Goal: Task Accomplishment & Management: Use online tool/utility

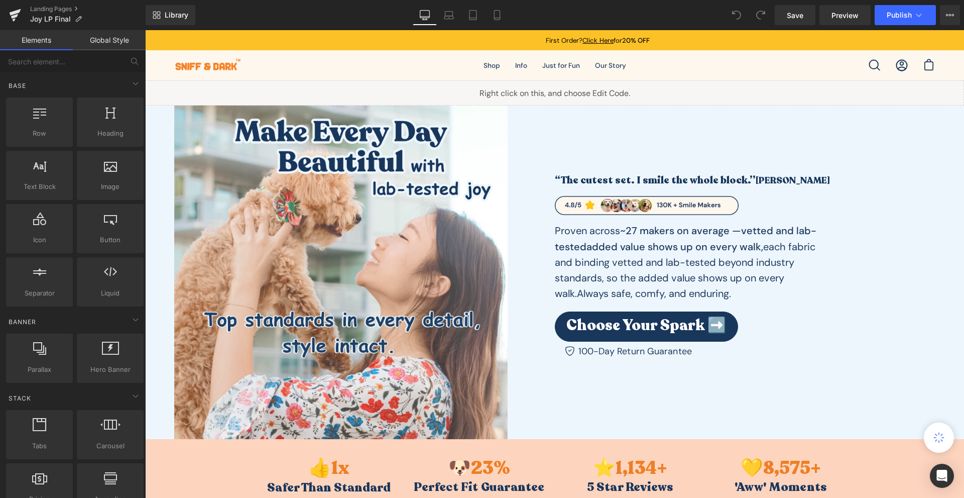
drag, startPoint x: 493, startPoint y: 11, endPoint x: 493, endPoint y: 3, distance: 8.1
click at [493, 10] on icon at bounding box center [497, 15] width 10 height 10
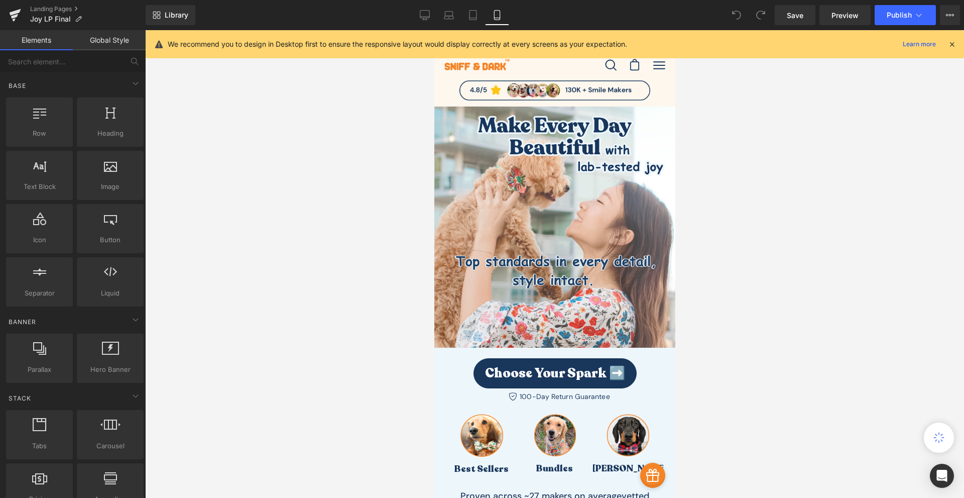
click at [954, 45] on icon at bounding box center [952, 44] width 9 height 9
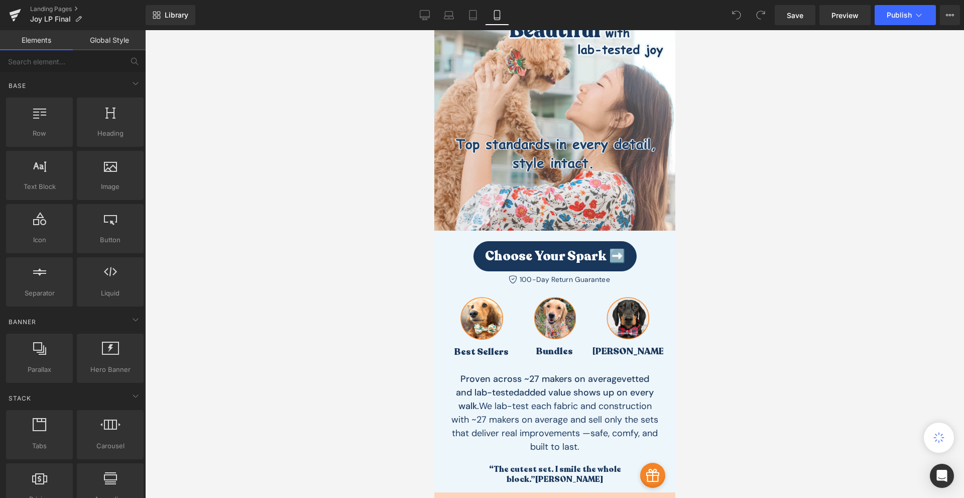
scroll to position [235, 0]
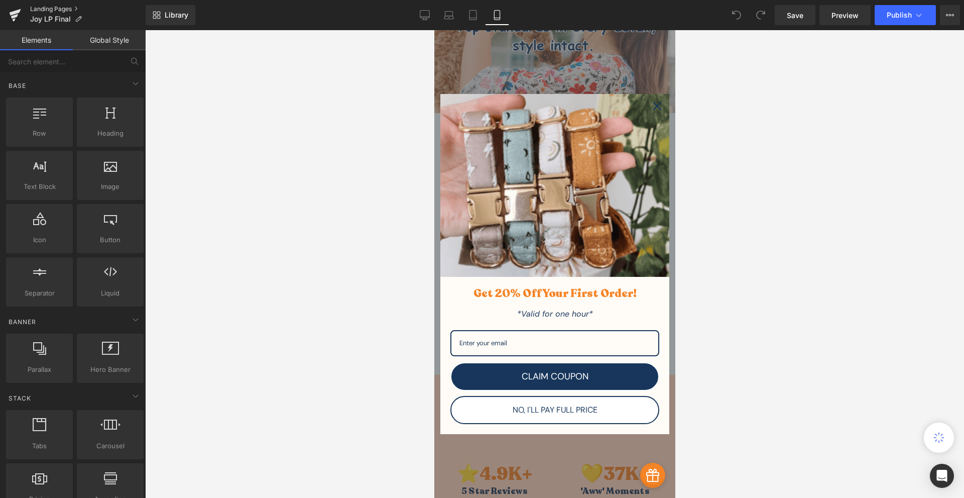
click at [49, 6] on link "Landing Pages" at bounding box center [88, 9] width 116 height 8
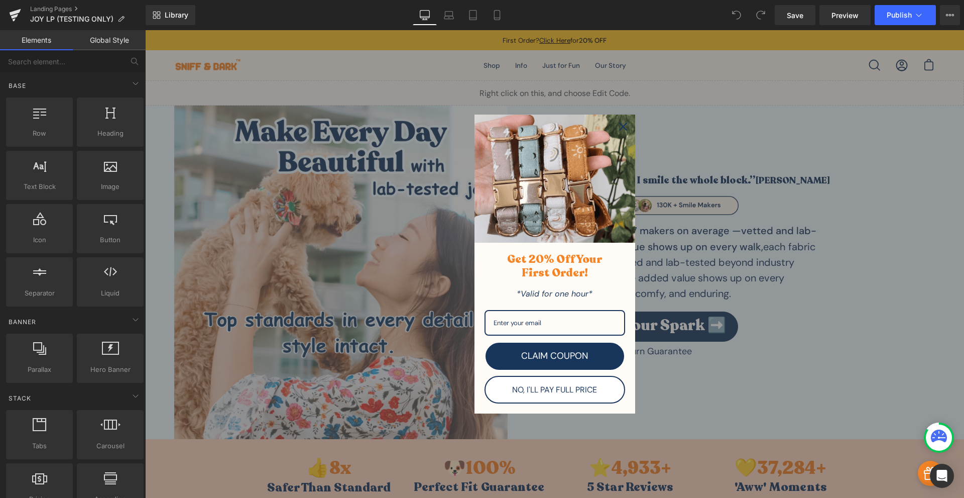
click at [619, 126] on icon "close icon" at bounding box center [623, 127] width 8 height 8
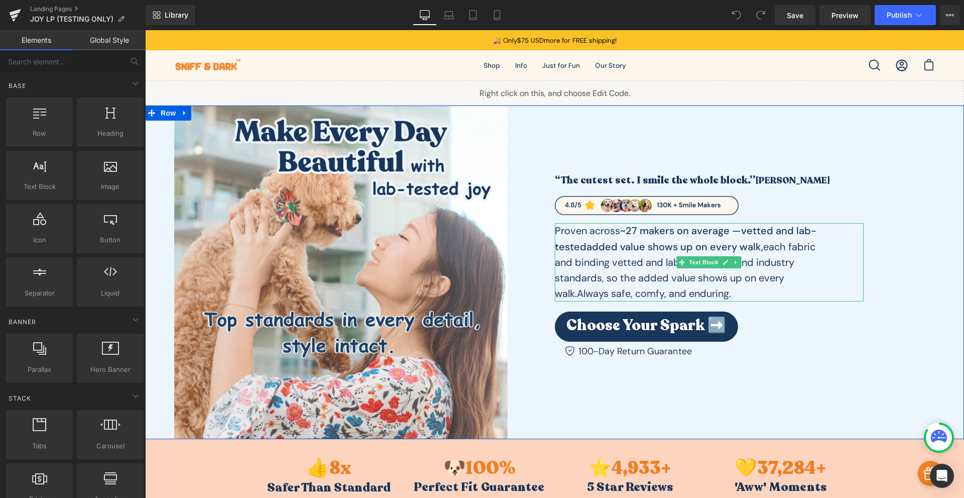
click at [677, 251] on strong "added value shows up on every walk," at bounding box center [675, 246] width 177 height 13
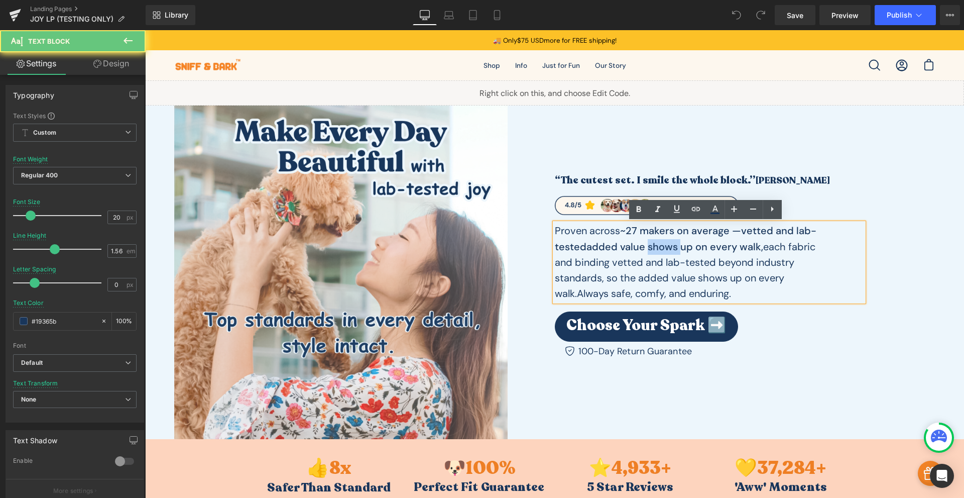
click at [677, 251] on strong "added value shows up on every walk," at bounding box center [675, 246] width 177 height 13
click at [714, 276] on p "Proven across ~27 makers on average — vetted and lab-tested added value shows u…" at bounding box center [687, 262] width 265 height 78
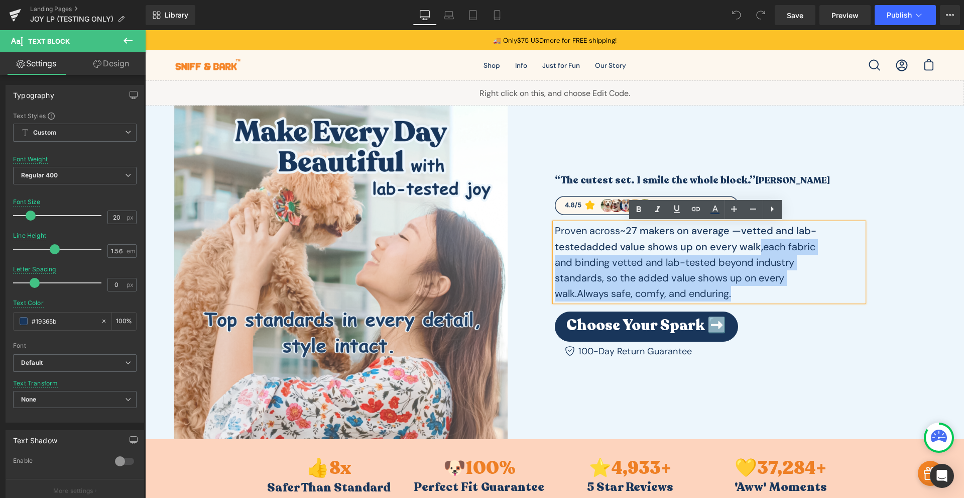
drag, startPoint x: 782, startPoint y: 290, endPoint x: 779, endPoint y: 246, distance: 43.8
click at [779, 246] on p "Proven across ~27 makers on average — vetted and lab-tested added value shows u…" at bounding box center [687, 262] width 265 height 78
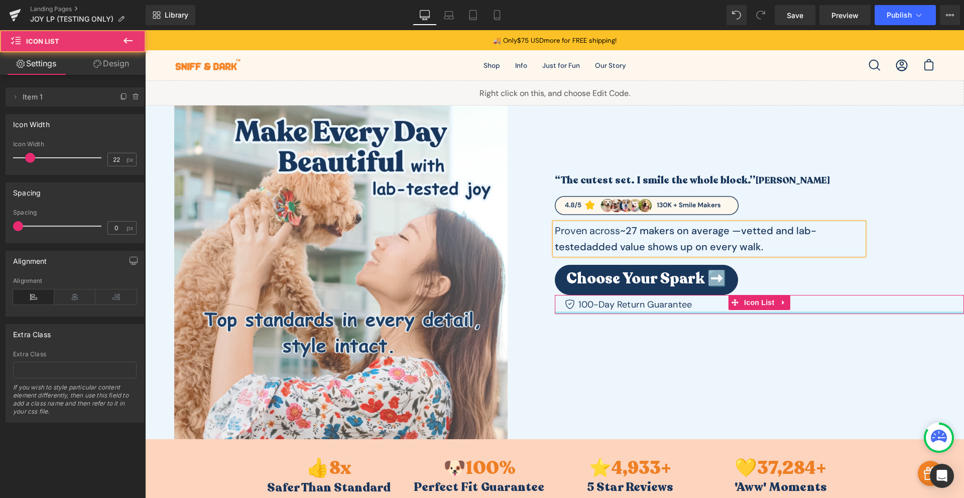
click at [795, 312] on div at bounding box center [760, 312] width 410 height 3
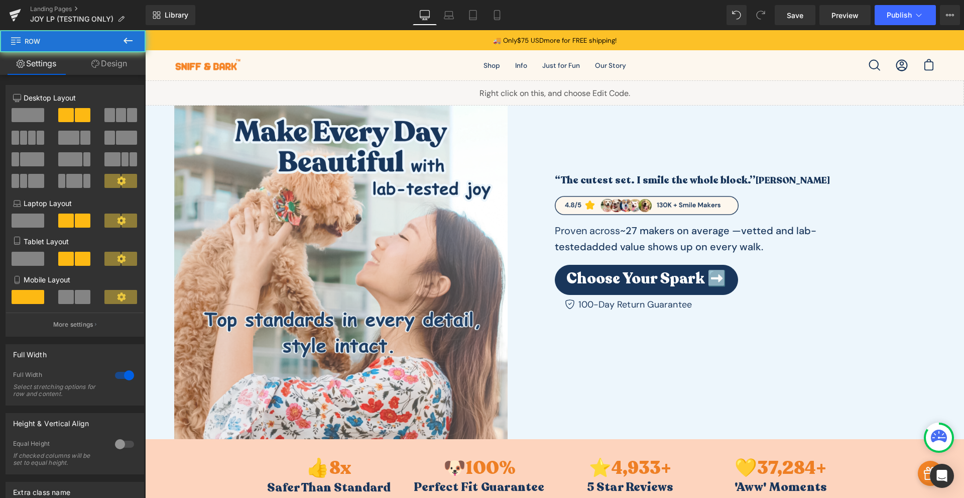
click at [777, 345] on div "Image “The cutest set. I smile the whole block.” Sarah M. Heading Image Proven …" at bounding box center [554, 272] width 819 height 334
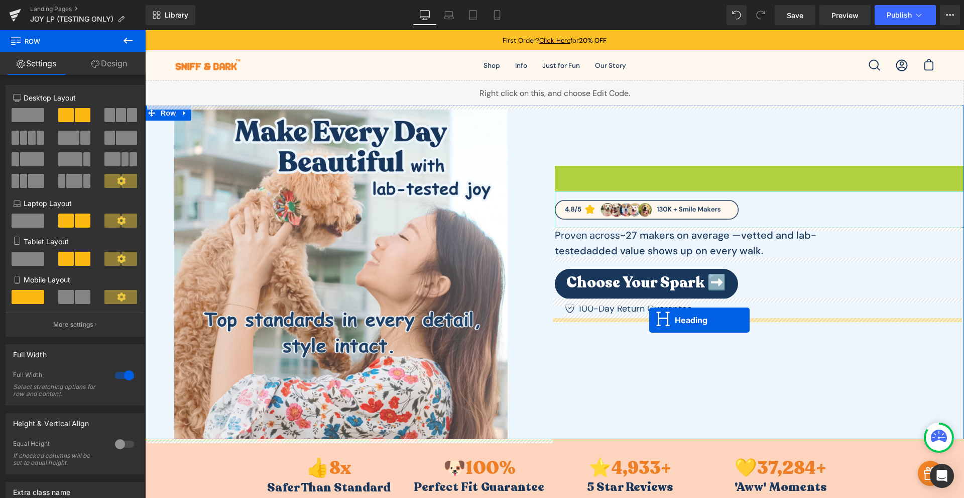
drag, startPoint x: 733, startPoint y: 178, endPoint x: 650, endPoint y: 320, distance: 164.6
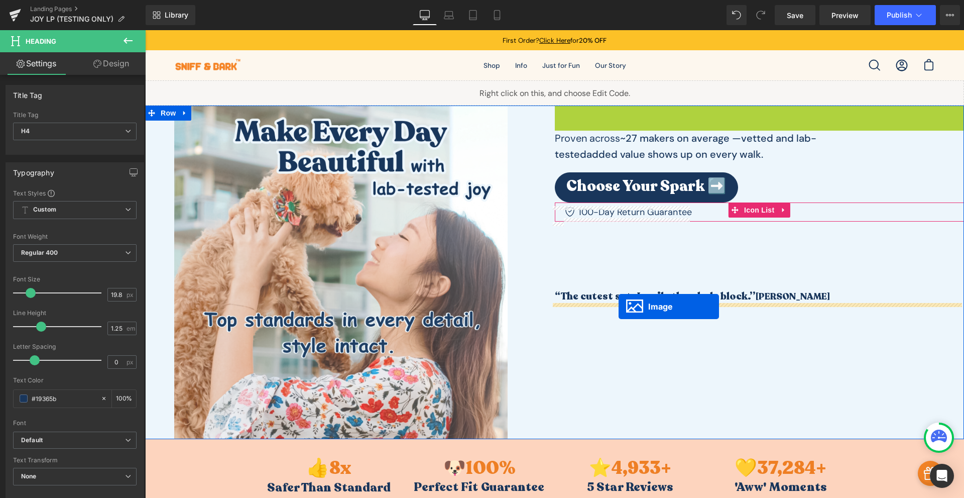
drag, startPoint x: 626, startPoint y: 122, endPoint x: 619, endPoint y: 307, distance: 185.5
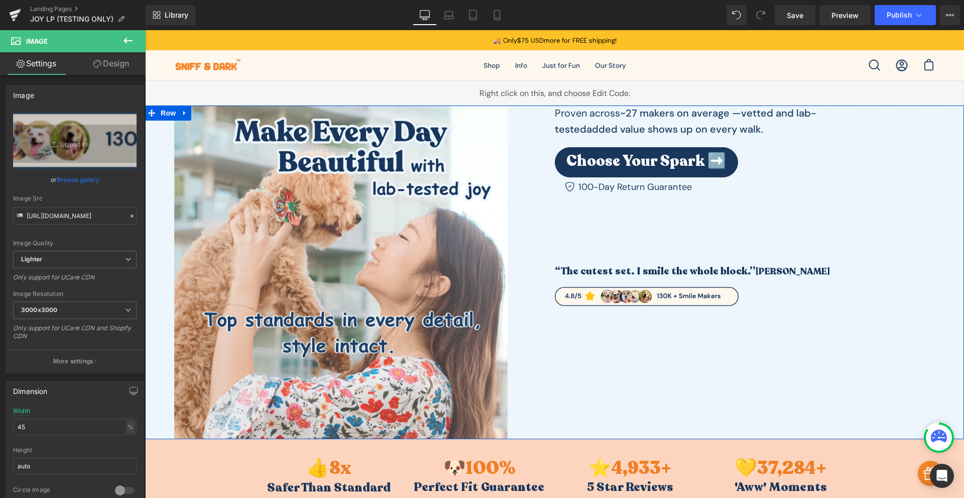
click at [607, 235] on div "Proven across ~27 makers on average — vetted and lab-tested added value shows u…" at bounding box center [760, 209] width 410 height 208
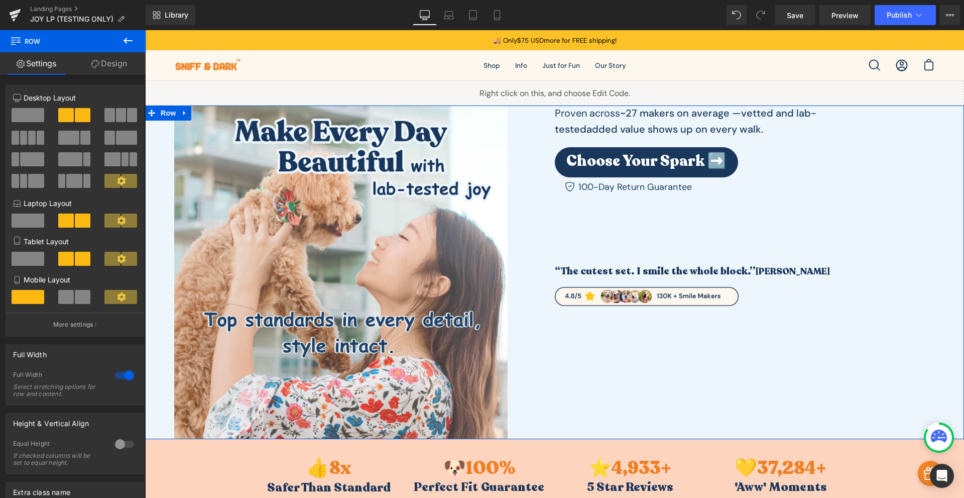
click at [634, 208] on div "Proven across ~27 makers on average — vetted and lab-tested added value shows u…" at bounding box center [760, 209] width 410 height 208
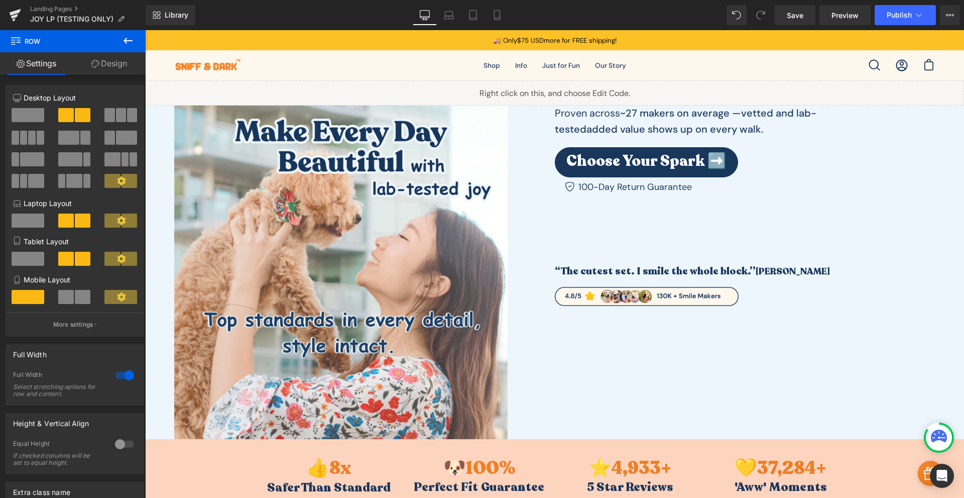
click at [915, 171] on div "Choose Your Spark ➡️" at bounding box center [760, 162] width 410 height 30
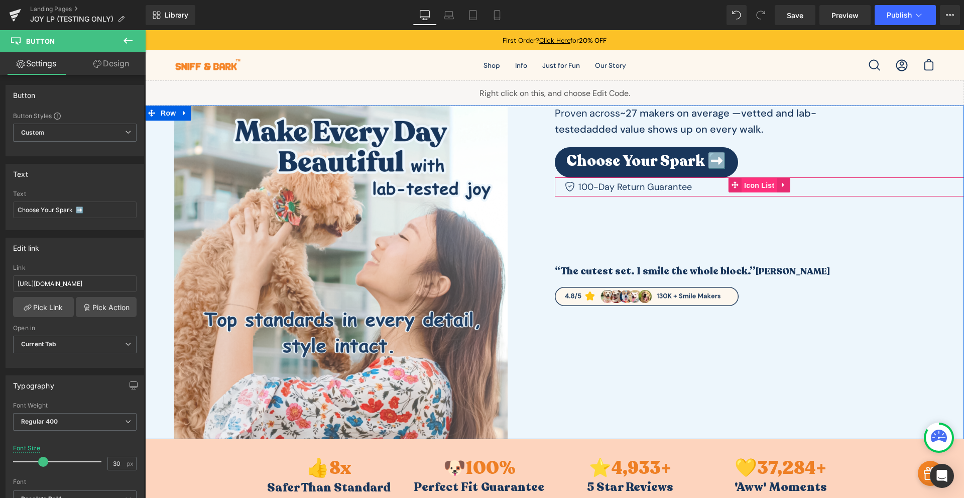
click at [760, 187] on span "Icon List" at bounding box center [759, 185] width 35 height 15
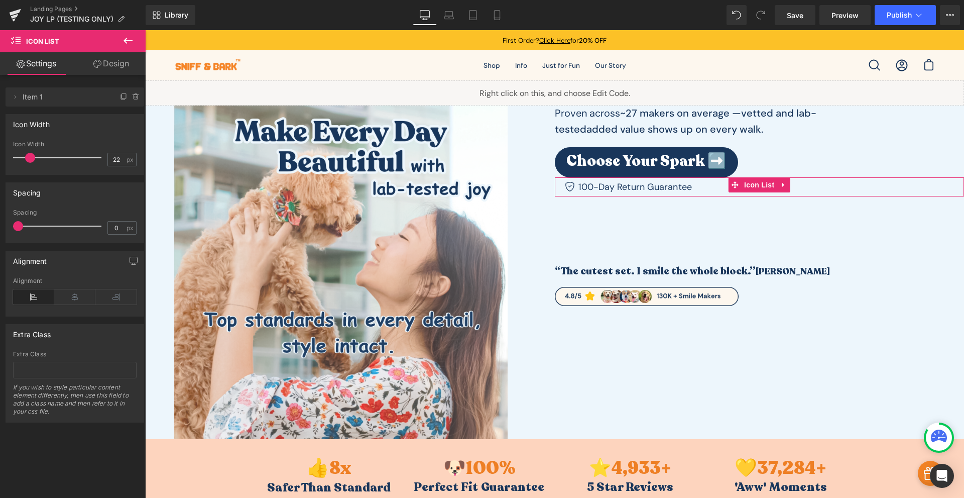
click at [126, 69] on link "Design" at bounding box center [111, 63] width 73 height 23
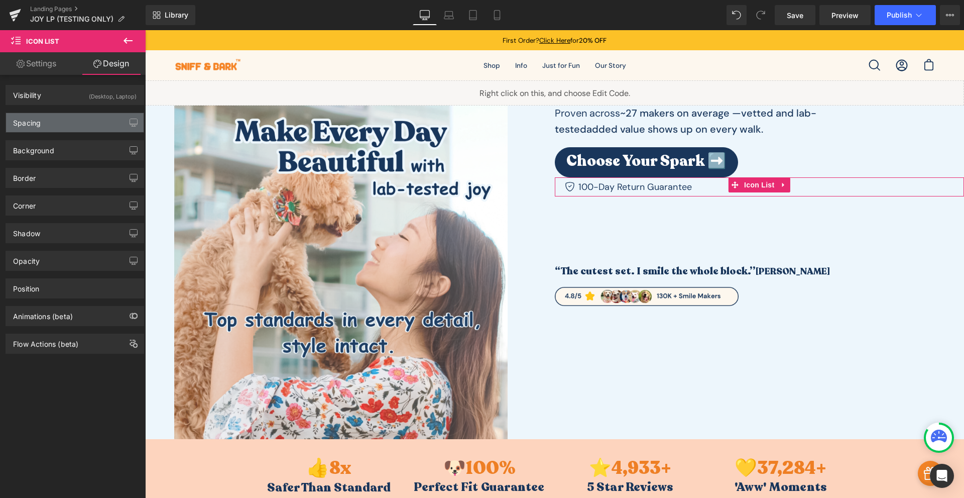
click at [62, 119] on div "Spacing" at bounding box center [75, 122] width 138 height 19
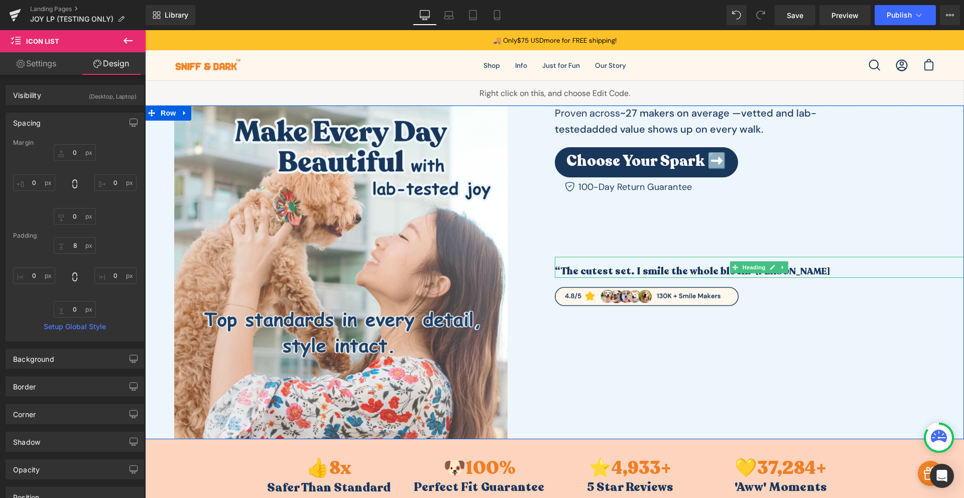
click at [624, 269] on h4 "“The cutest set. I smile the whole block.” Sarah M." at bounding box center [760, 271] width 410 height 13
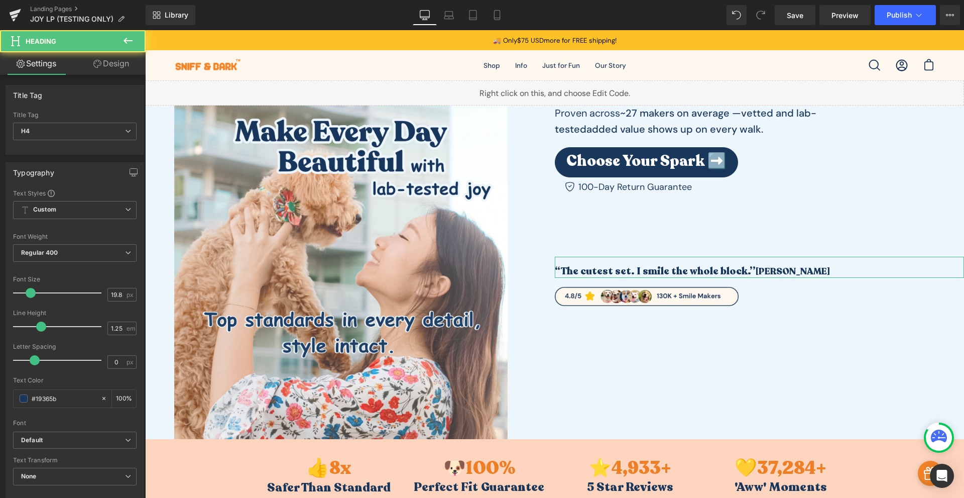
click at [109, 67] on link "Design" at bounding box center [111, 63] width 73 height 23
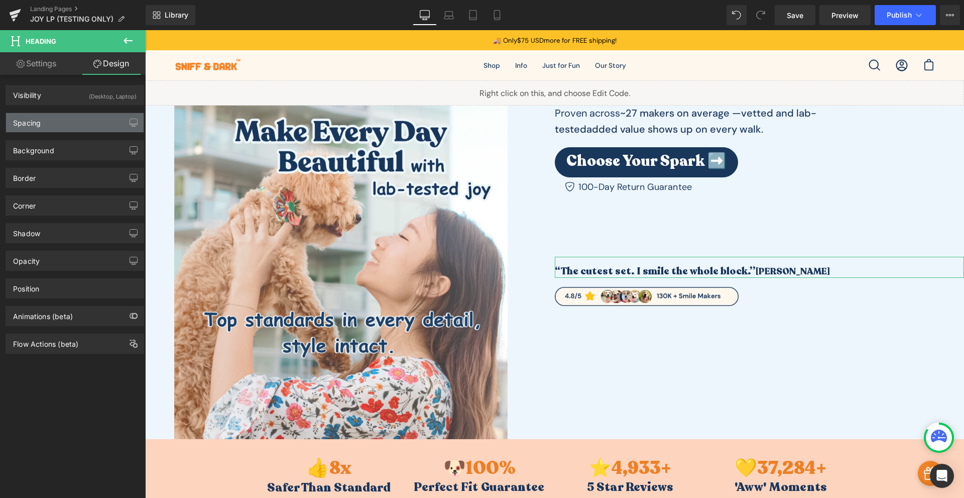
click at [69, 126] on div "Spacing" at bounding box center [75, 122] width 138 height 19
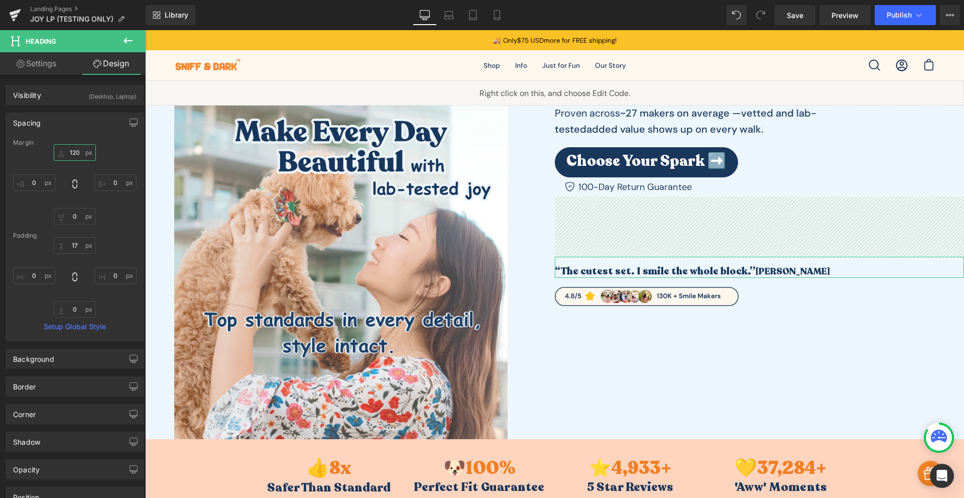
click at [70, 156] on input "120" at bounding box center [75, 152] width 42 height 17
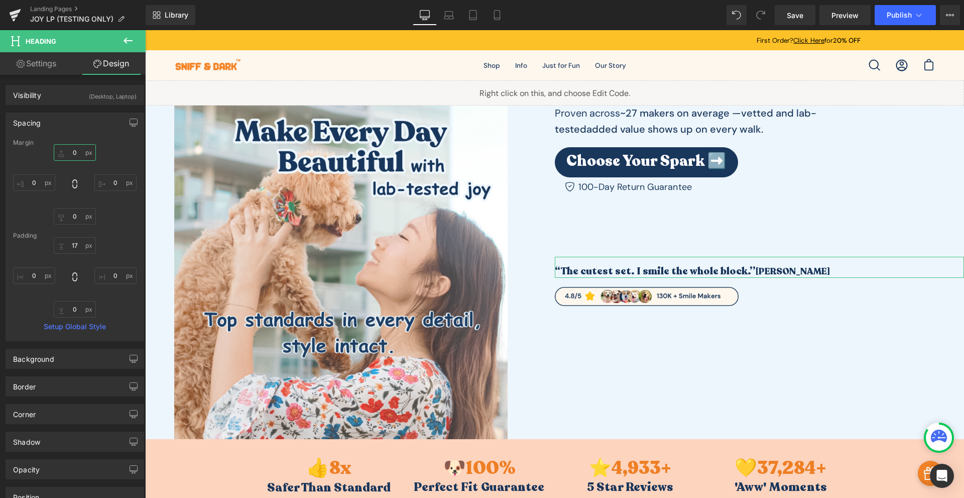
type input "0"
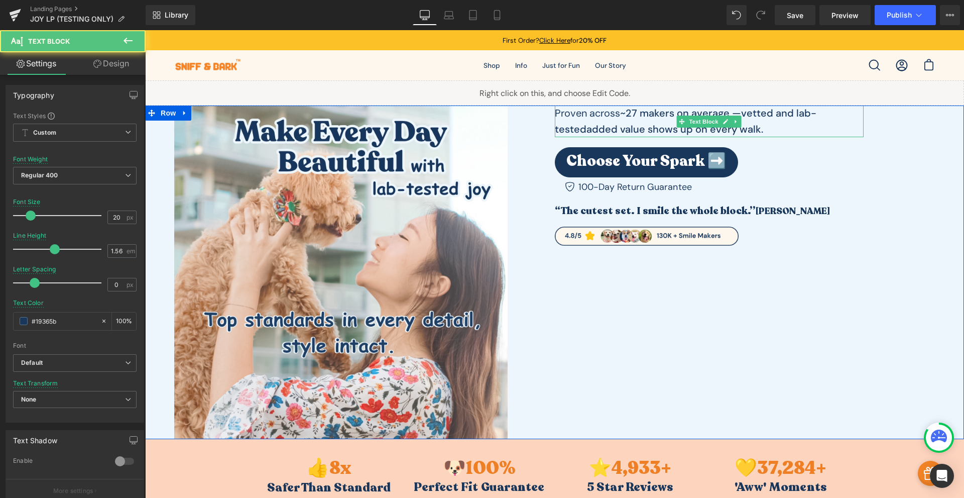
click at [602, 126] on strong "vetted and lab-tested" at bounding box center [686, 120] width 262 height 29
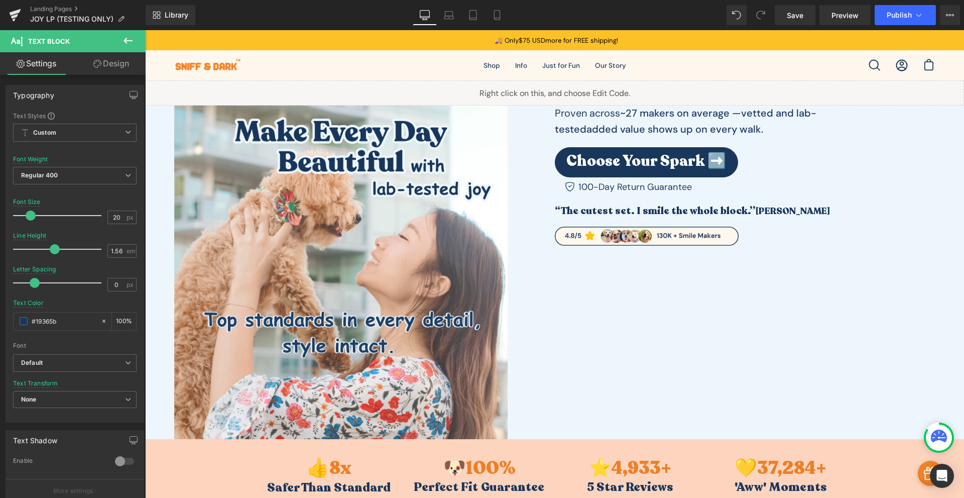
click at [107, 62] on link "Design" at bounding box center [111, 63] width 73 height 23
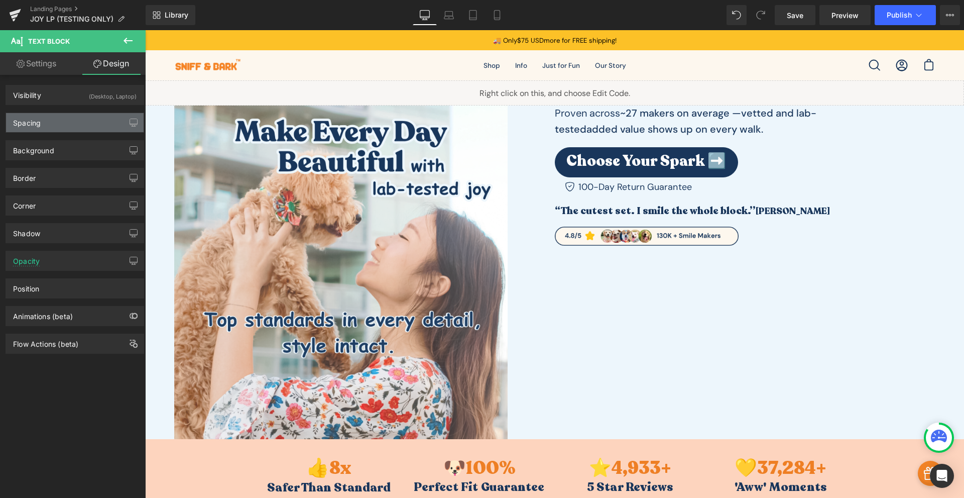
click at [63, 123] on div "Spacing" at bounding box center [75, 122] width 138 height 19
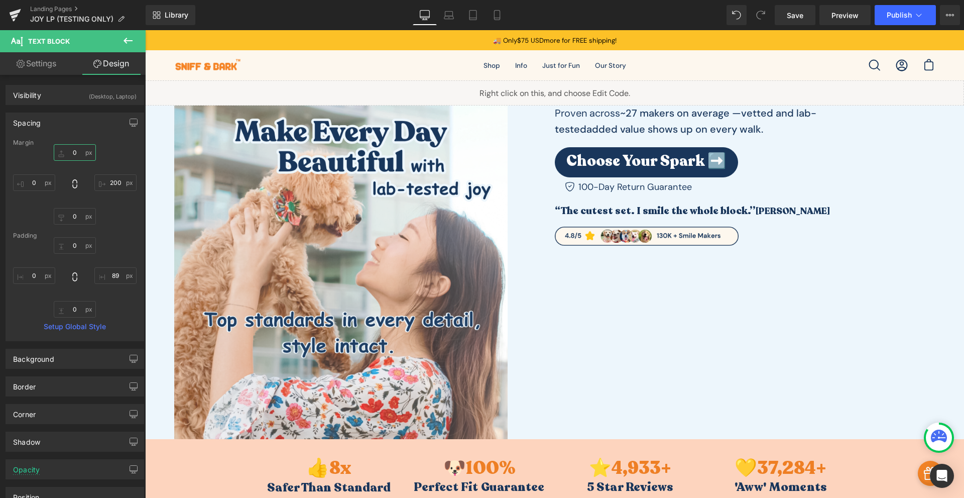
click at [68, 149] on input "text" at bounding box center [75, 152] width 42 height 17
type input "150"
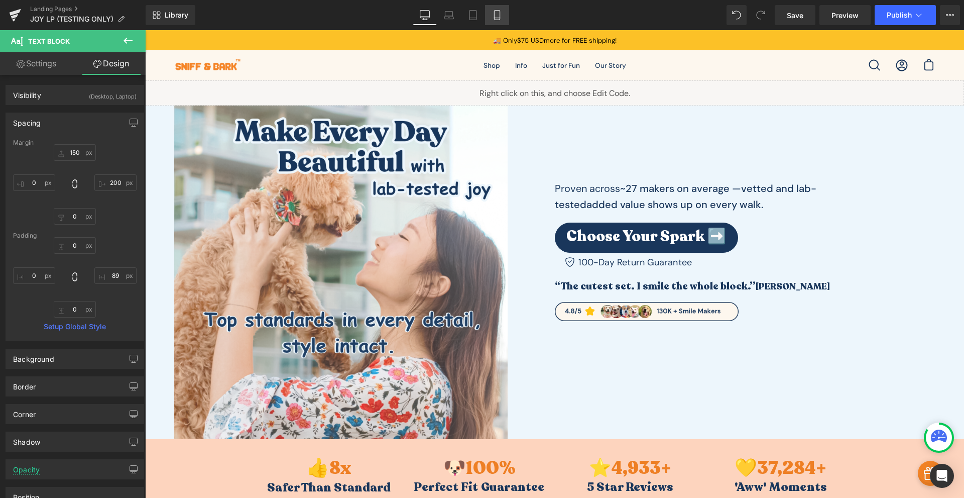
click at [497, 22] on link "Mobile" at bounding box center [497, 15] width 24 height 20
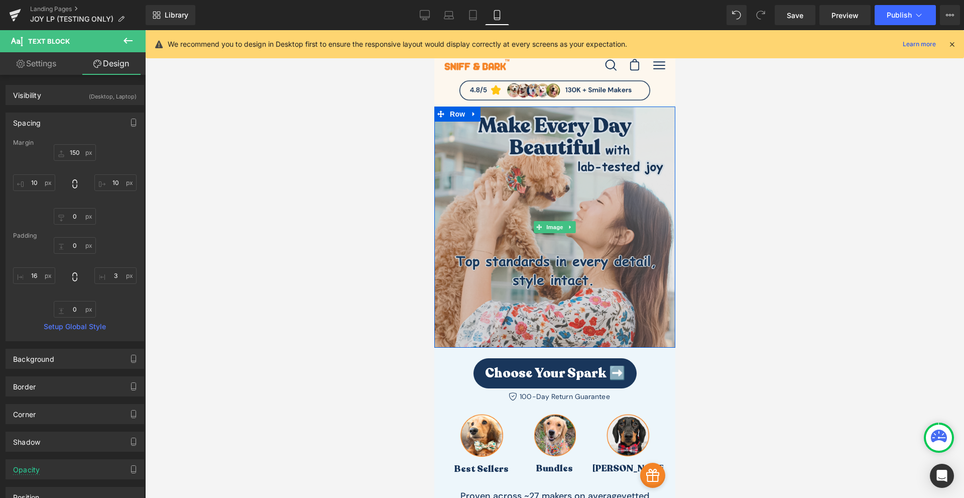
scroll to position [117, 0]
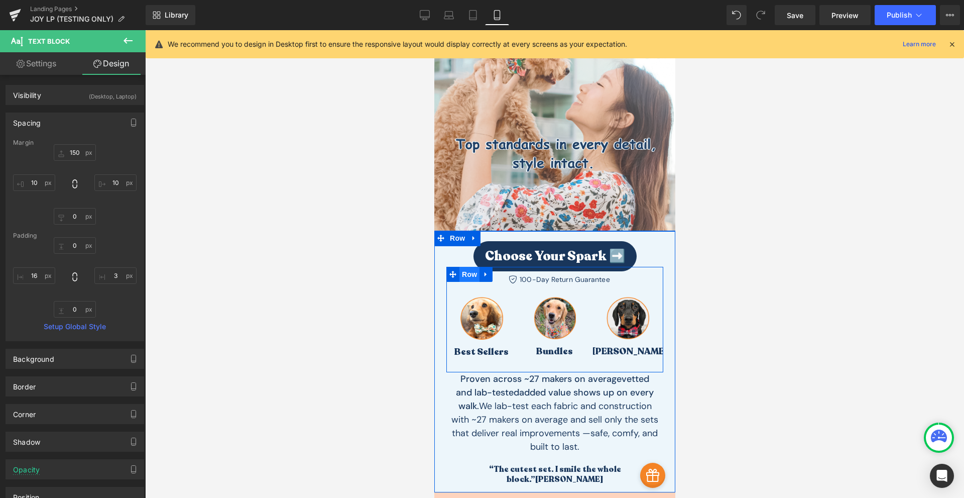
click at [464, 270] on span "Row" at bounding box center [469, 274] width 20 height 15
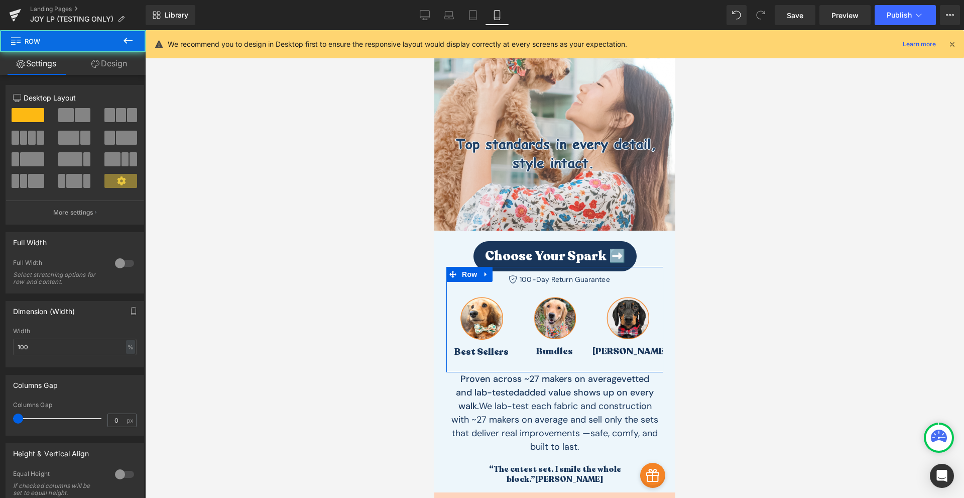
click at [123, 63] on link "Design" at bounding box center [109, 63] width 73 height 23
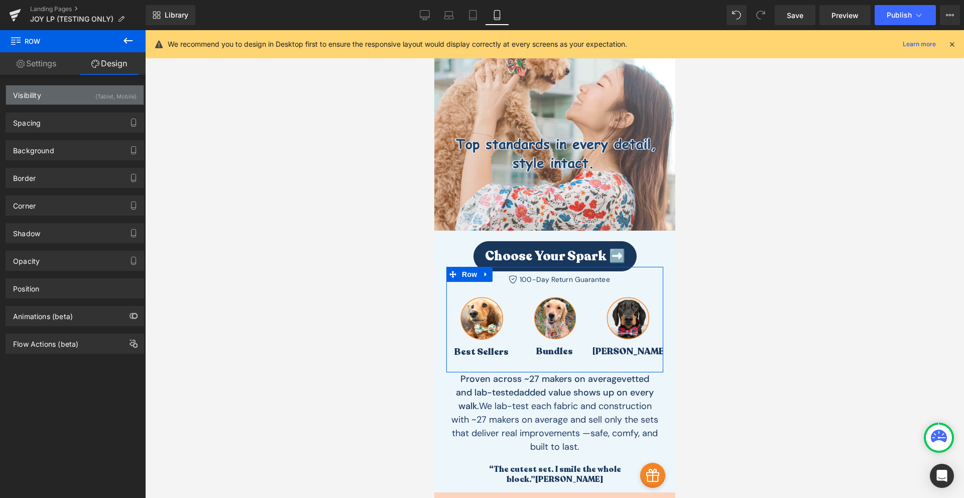
click at [82, 96] on div "Visibility (Tablet, Mobile)" at bounding box center [75, 94] width 138 height 19
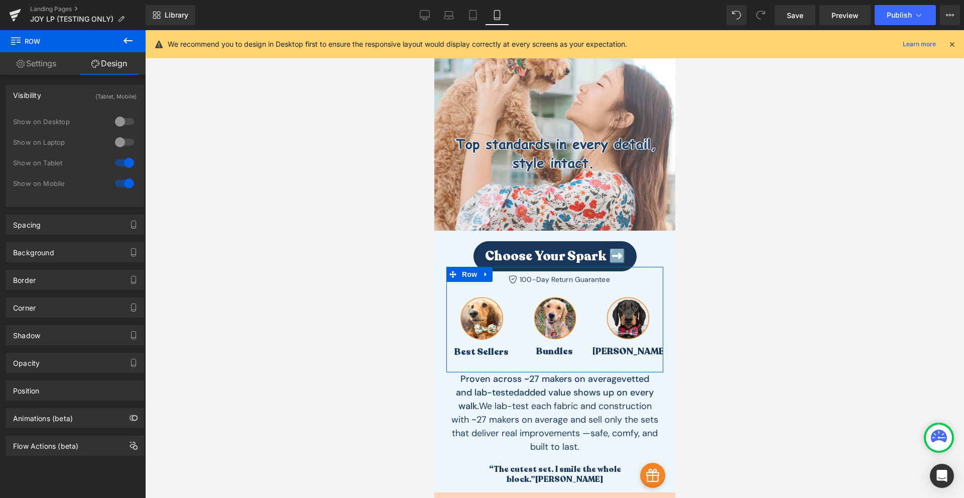
click at [113, 141] on div at bounding box center [125, 142] width 24 height 16
click at [130, 123] on div at bounding box center [125, 122] width 24 height 16
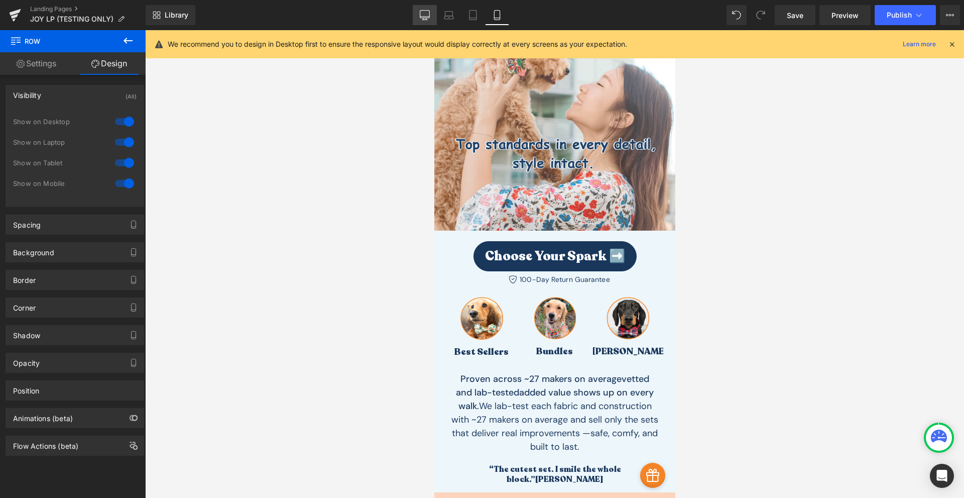
click at [434, 19] on link "Desktop" at bounding box center [425, 15] width 24 height 20
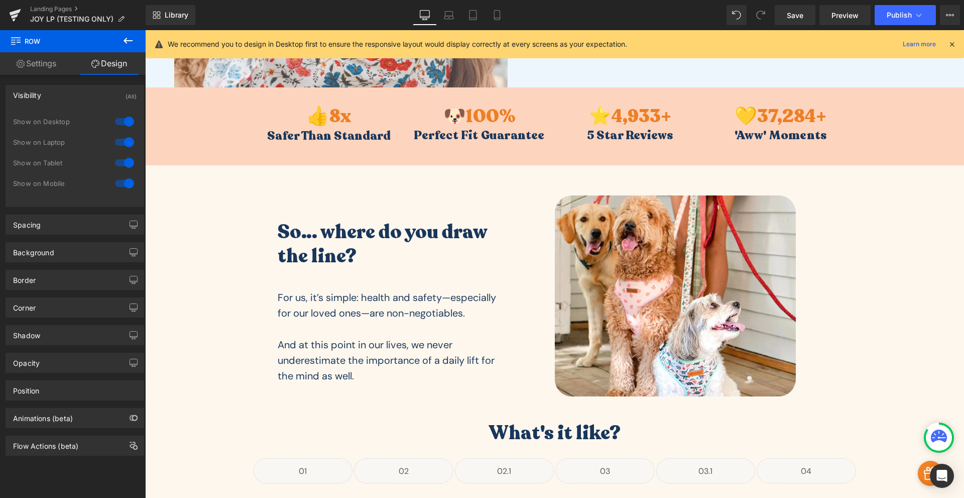
scroll to position [0, 0]
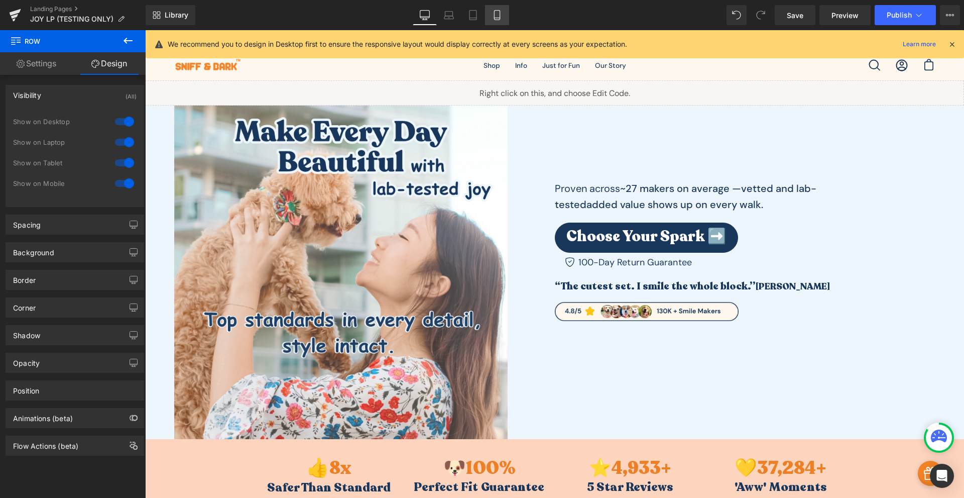
click at [492, 21] on link "Mobile" at bounding box center [497, 15] width 24 height 20
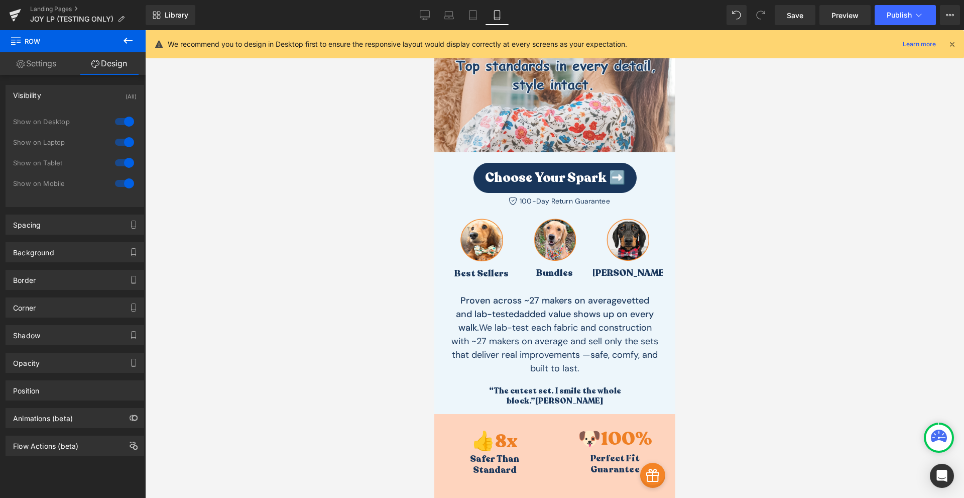
scroll to position [78, 0]
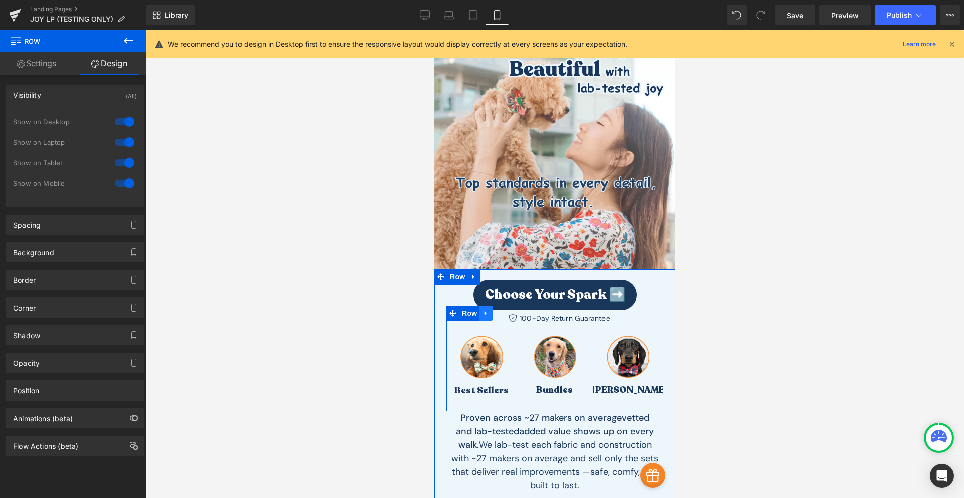
click at [482, 314] on icon at bounding box center [485, 313] width 7 height 8
click at [497, 317] on link at bounding box center [498, 312] width 13 height 15
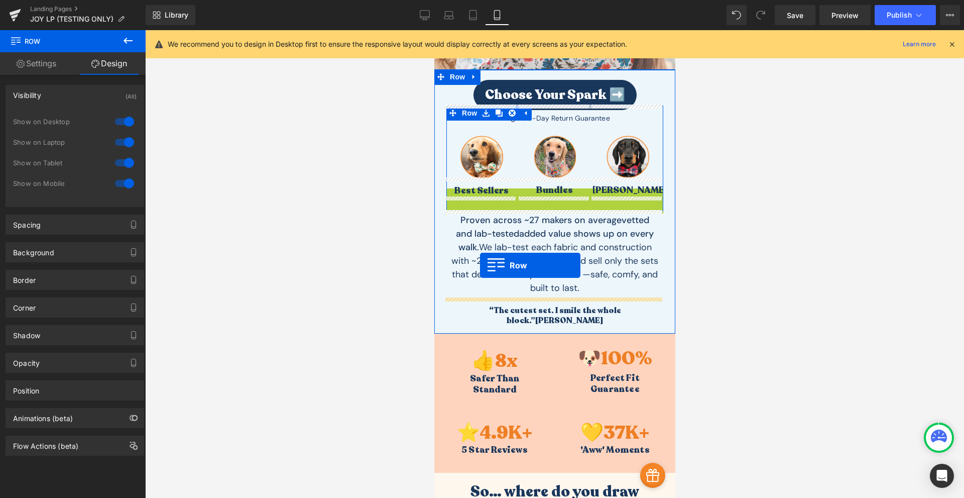
scroll to position [396, 0]
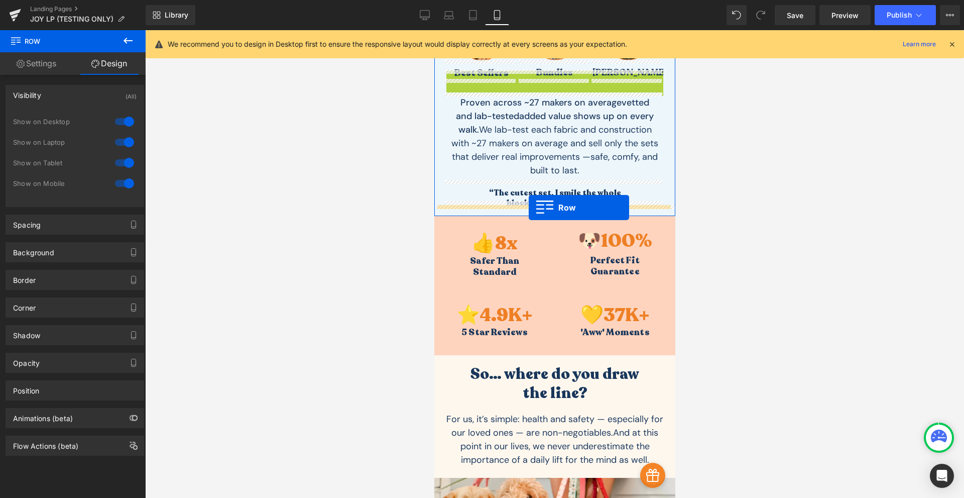
drag, startPoint x: 452, startPoint y: 197, endPoint x: 527, endPoint y: 207, distance: 76.5
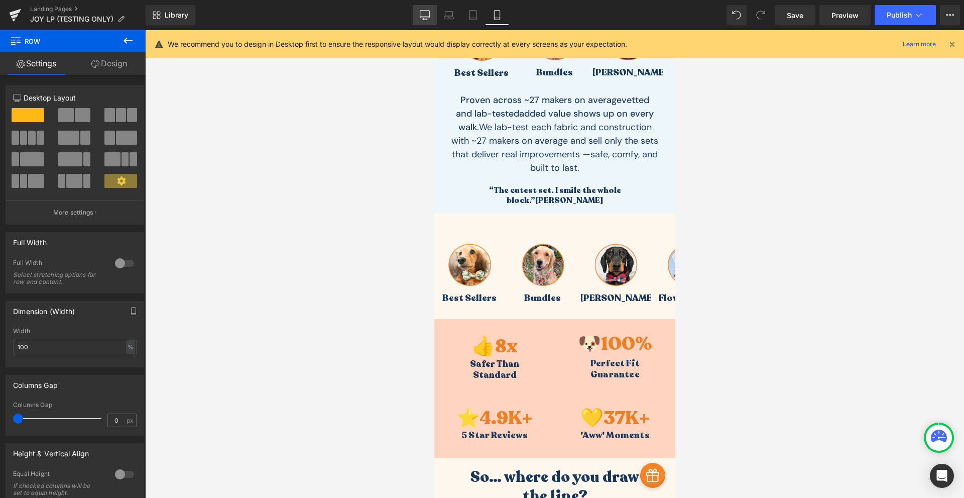
click at [422, 13] on icon at bounding box center [425, 15] width 10 height 10
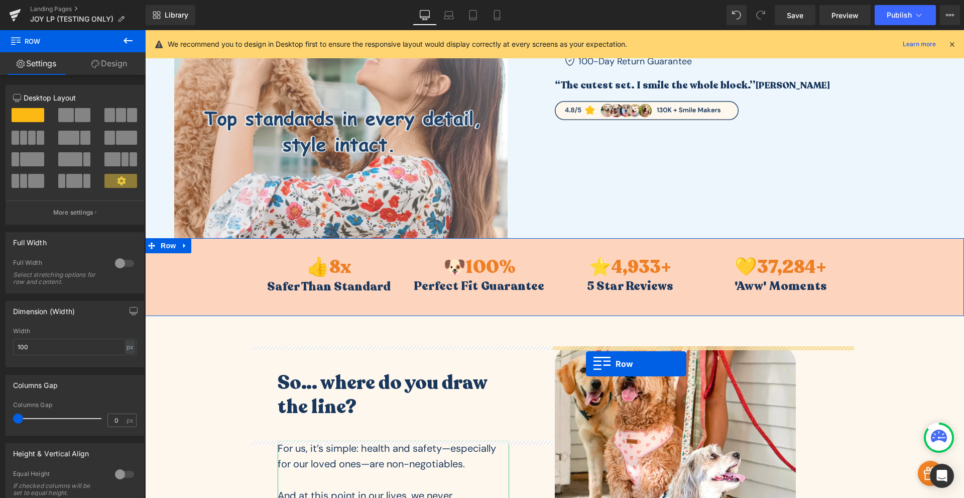
scroll to position [83, 0]
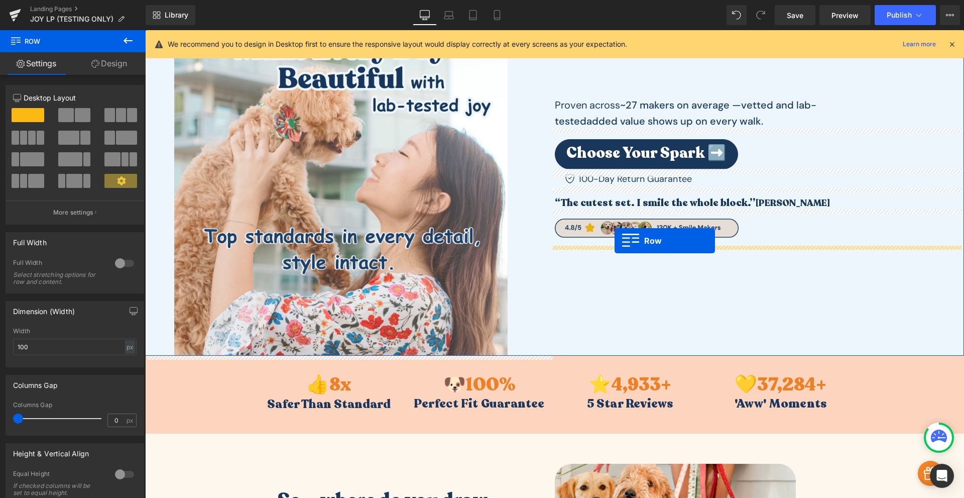
drag, startPoint x: 408, startPoint y: 305, endPoint x: 615, endPoint y: 241, distance: 216.7
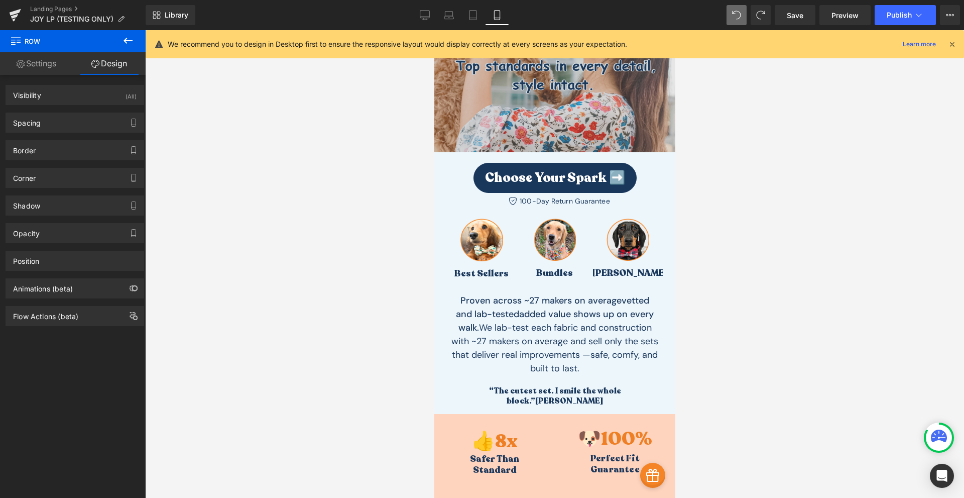
scroll to position [0, 0]
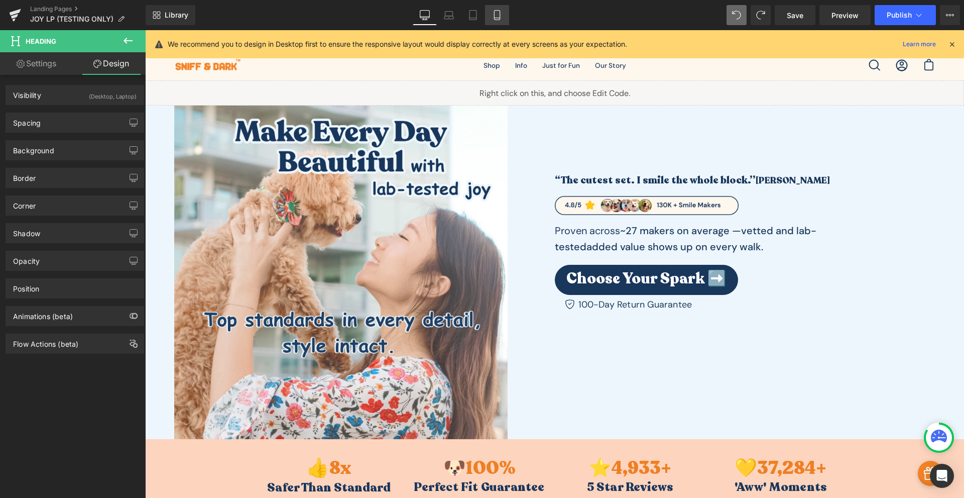
click at [500, 23] on link "Mobile" at bounding box center [497, 15] width 24 height 20
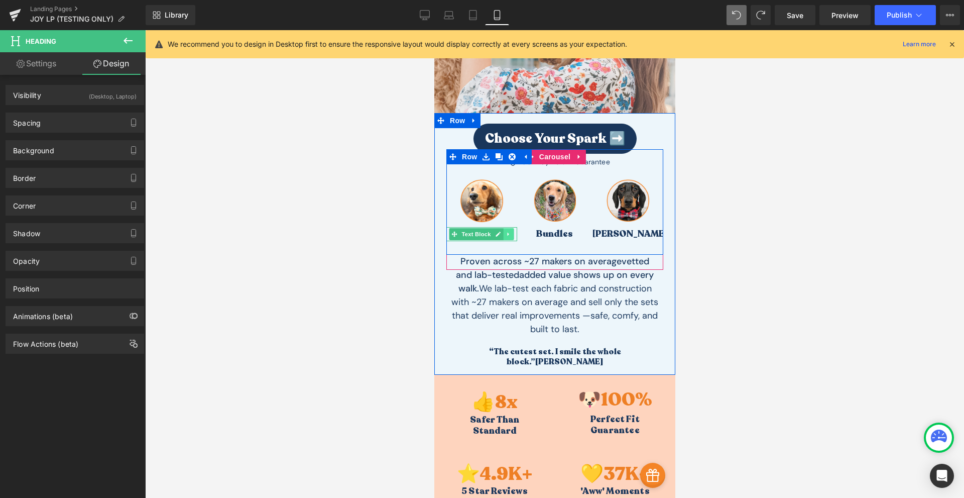
scroll to position [117, 0]
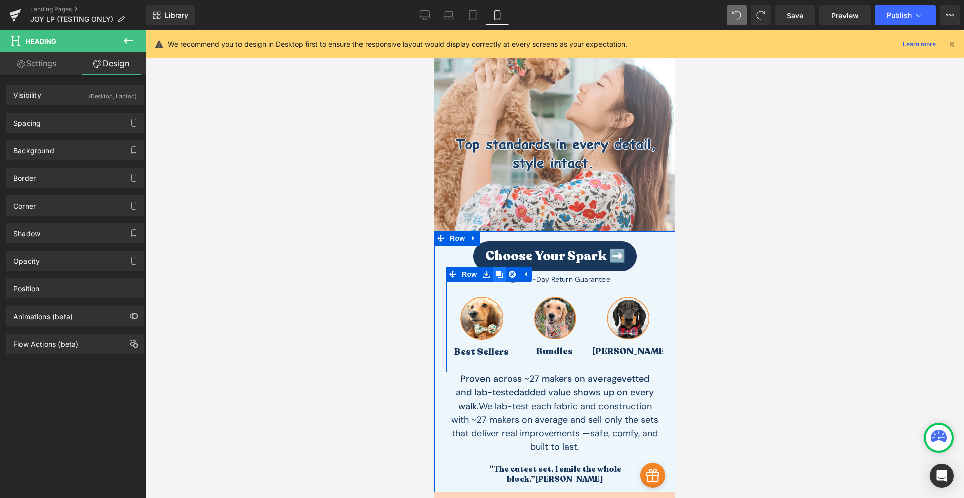
click at [497, 274] on icon at bounding box center [498, 274] width 7 height 7
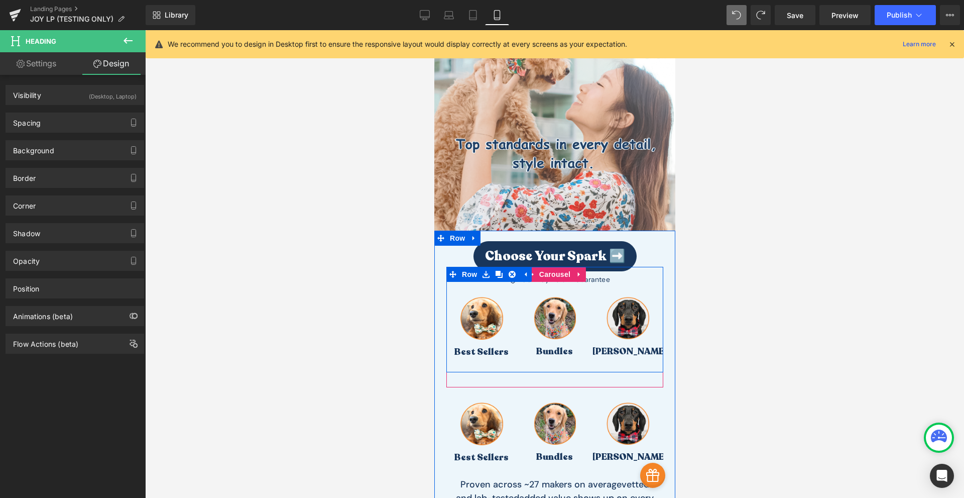
scroll to position [235, 0]
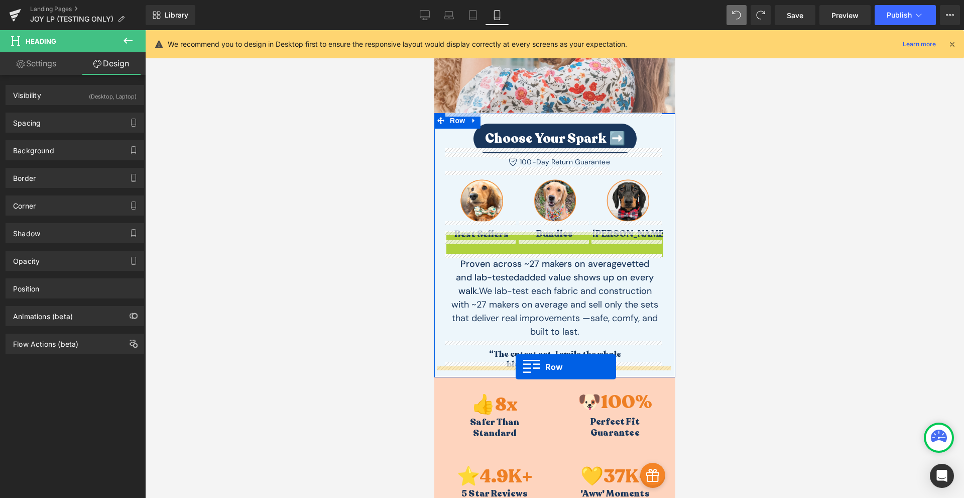
drag, startPoint x: 450, startPoint y: 241, endPoint x: 515, endPoint y: 367, distance: 142.0
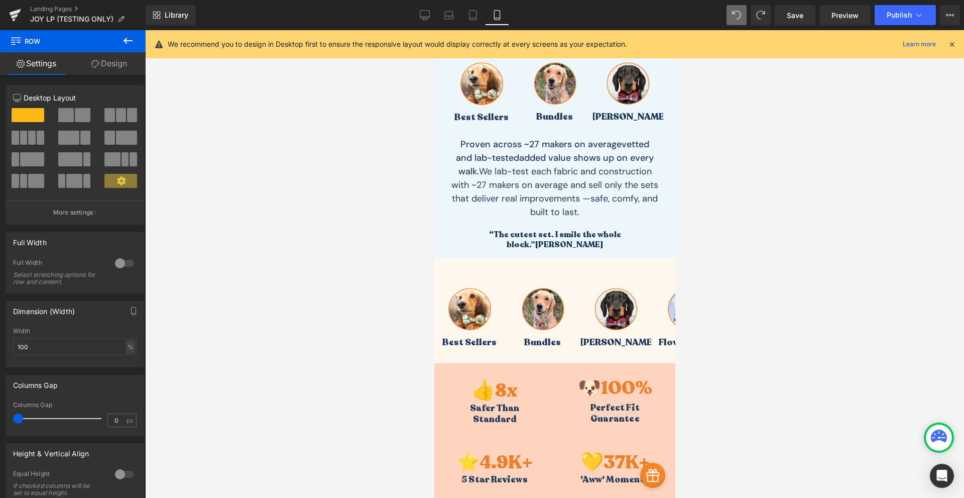
scroll to position [0, 0]
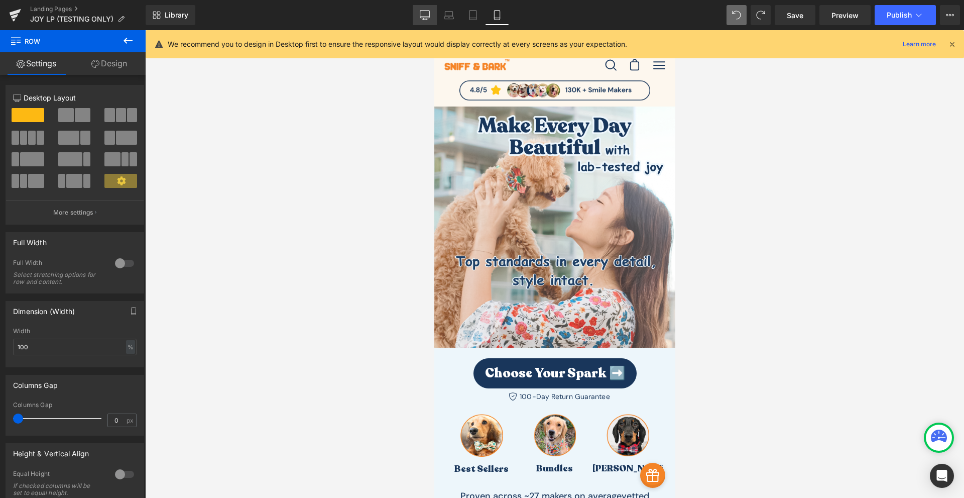
click at [431, 20] on link "Desktop" at bounding box center [425, 15] width 24 height 20
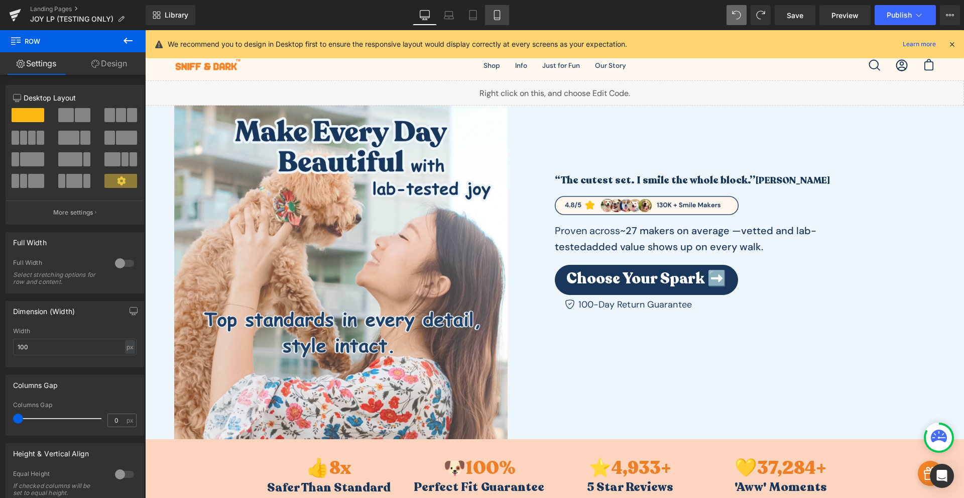
click at [499, 13] on icon at bounding box center [497, 15] width 10 height 10
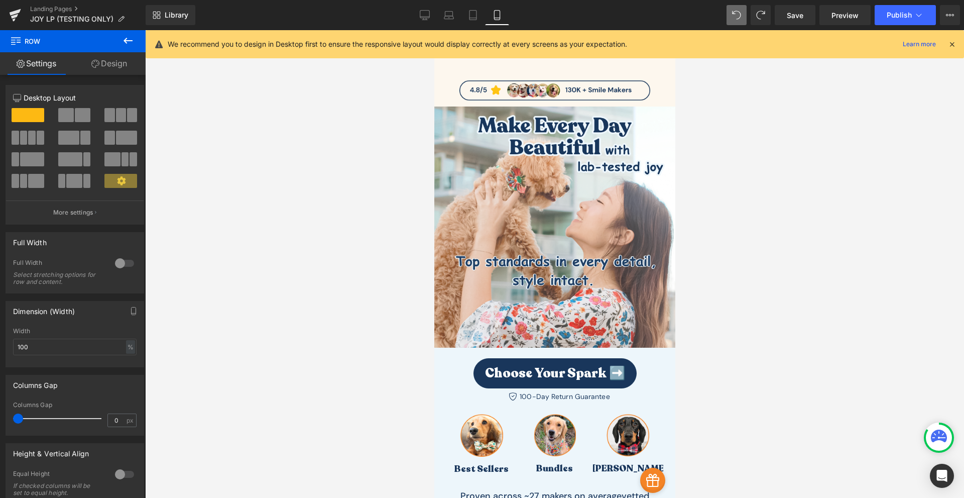
scroll to position [388, 0]
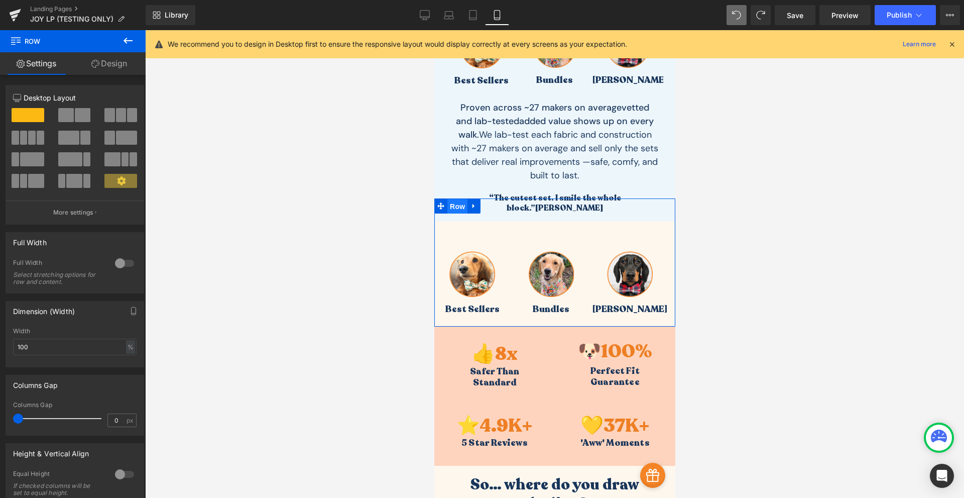
click at [453, 199] on span "Row" at bounding box center [457, 206] width 20 height 15
click at [104, 58] on link "Design" at bounding box center [109, 63] width 73 height 23
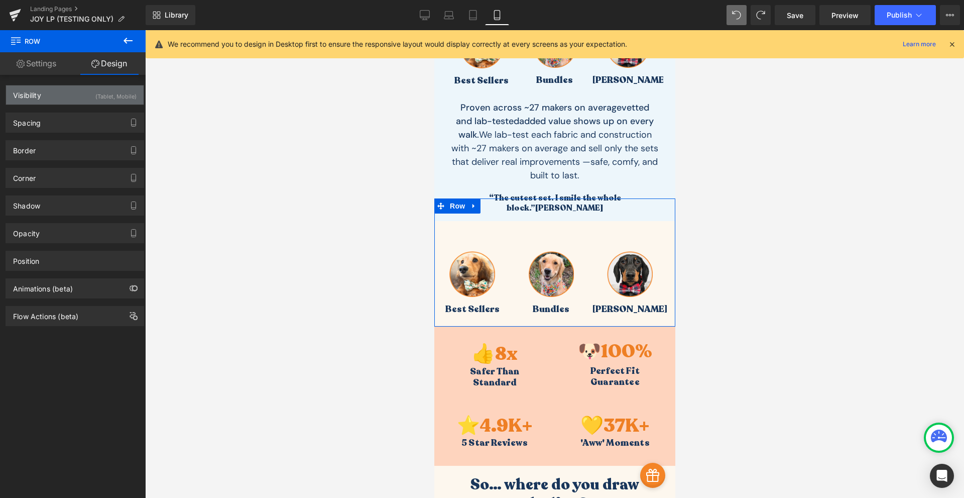
click at [48, 91] on div "Visibility (Tablet, Mobile)" at bounding box center [75, 94] width 138 height 19
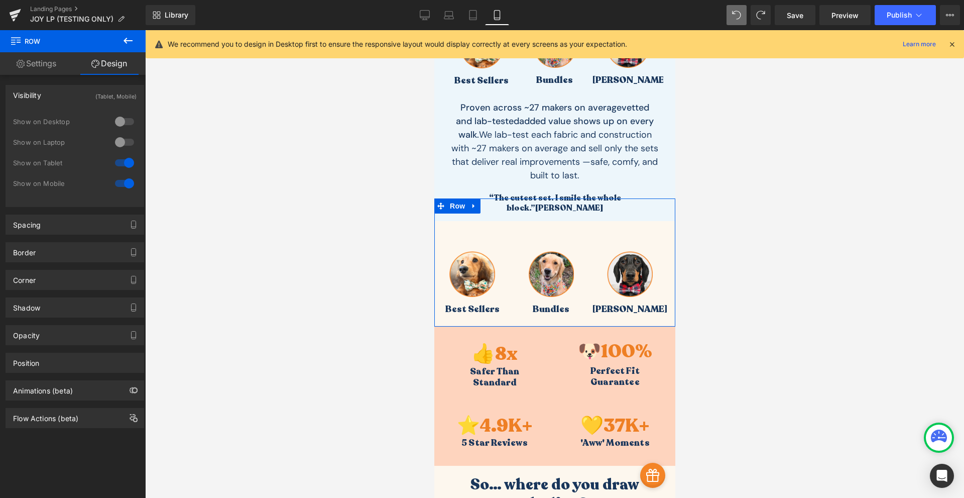
click at [113, 140] on div at bounding box center [125, 142] width 24 height 16
click at [123, 121] on div at bounding box center [125, 122] width 24 height 16
click at [120, 171] on div "Show on Tablet" at bounding box center [75, 168] width 124 height 21
click at [123, 165] on div at bounding box center [125, 163] width 24 height 16
click at [118, 186] on div at bounding box center [125, 183] width 24 height 16
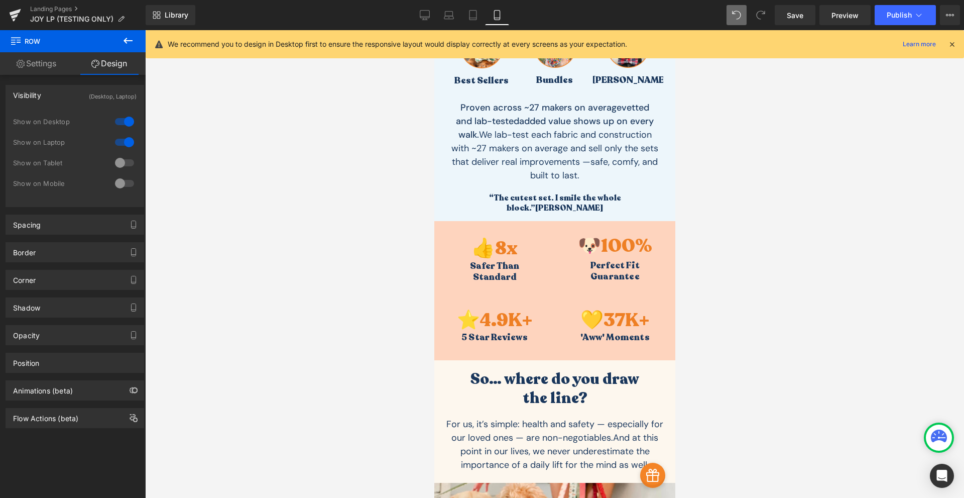
scroll to position [154, 0]
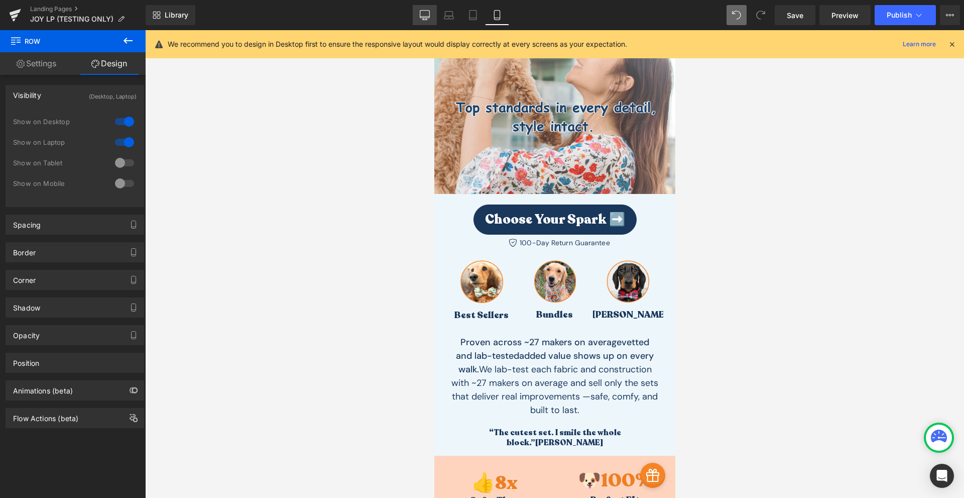
click at [425, 20] on link "Desktop" at bounding box center [425, 15] width 24 height 20
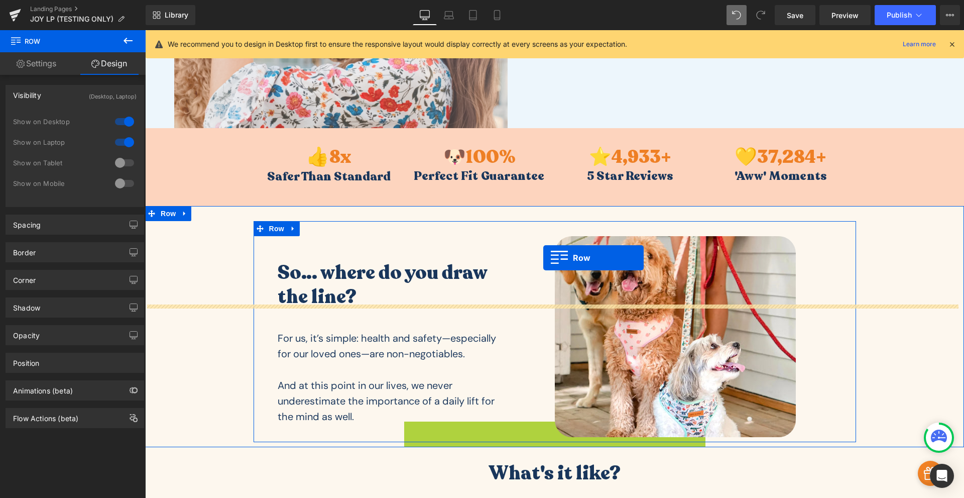
scroll to position [76, 0]
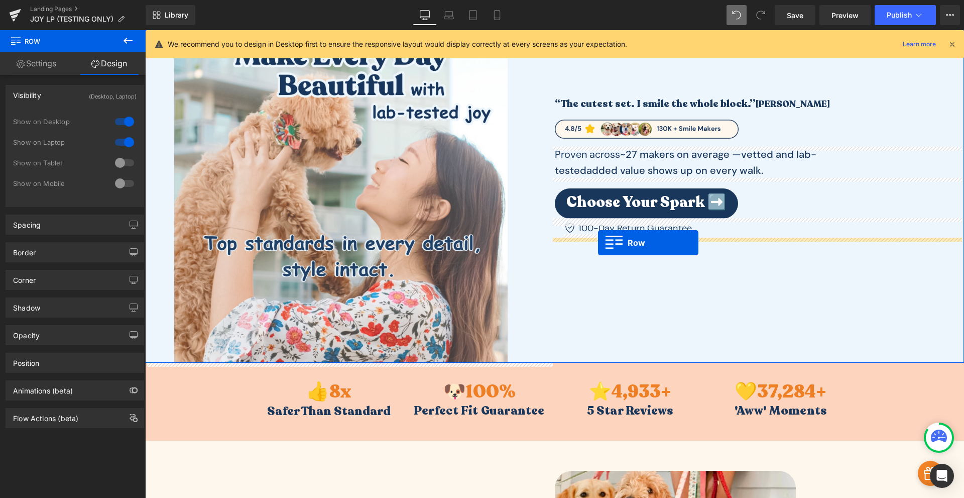
drag, startPoint x: 405, startPoint y: 309, endPoint x: 598, endPoint y: 243, distance: 204.6
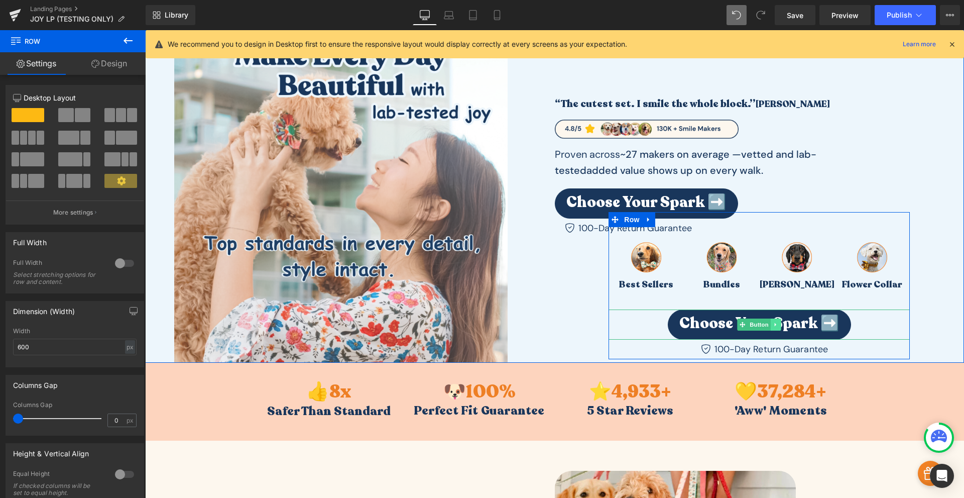
click at [776, 321] on link at bounding box center [776, 324] width 11 height 12
click at [779, 324] on icon at bounding box center [782, 325] width 6 height 6
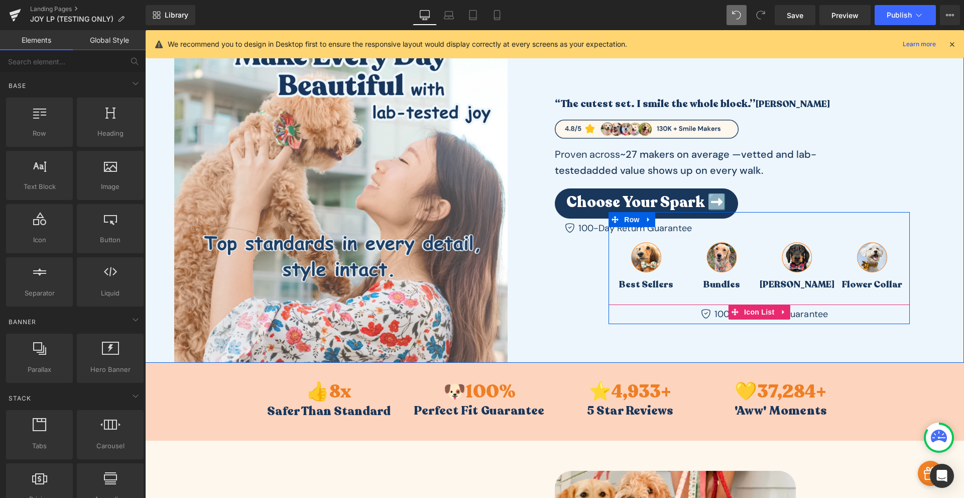
click at [780, 313] on icon at bounding box center [783, 312] width 7 height 8
click at [787, 311] on icon at bounding box center [790, 311] width 7 height 7
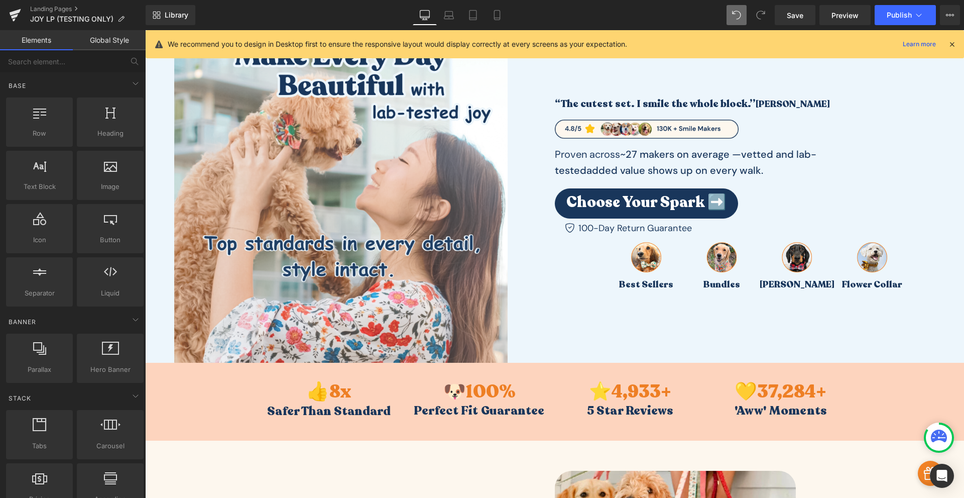
click at [96, 50] on link "Global Style" at bounding box center [109, 40] width 73 height 20
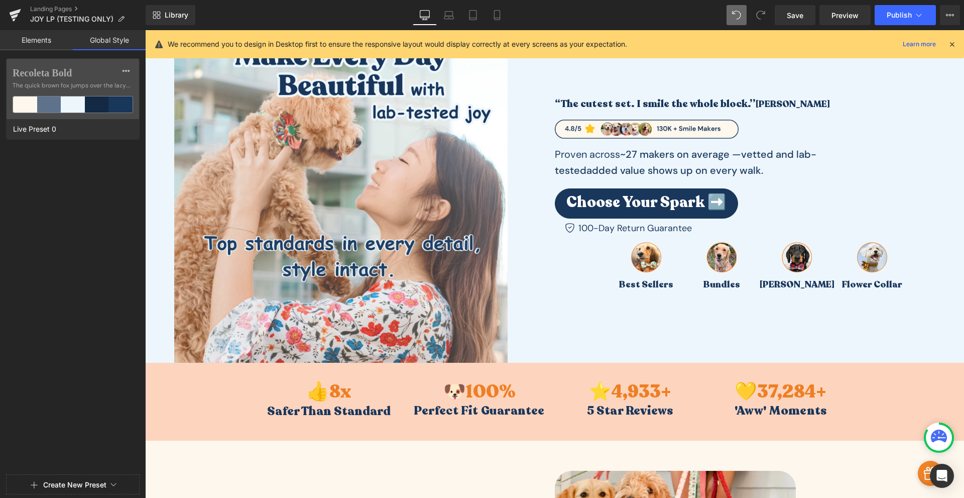
click at [54, 37] on link "Elements" at bounding box center [36, 40] width 73 height 20
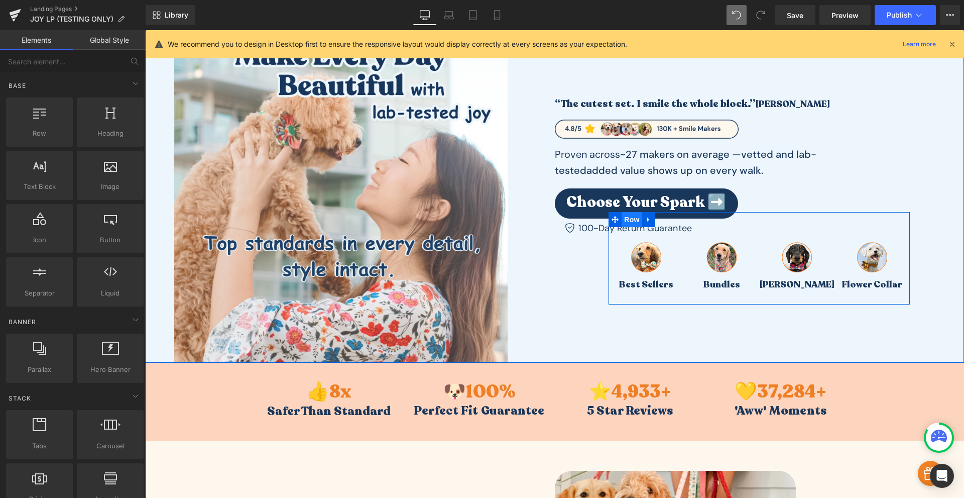
click at [628, 220] on span "Row" at bounding box center [632, 219] width 20 height 15
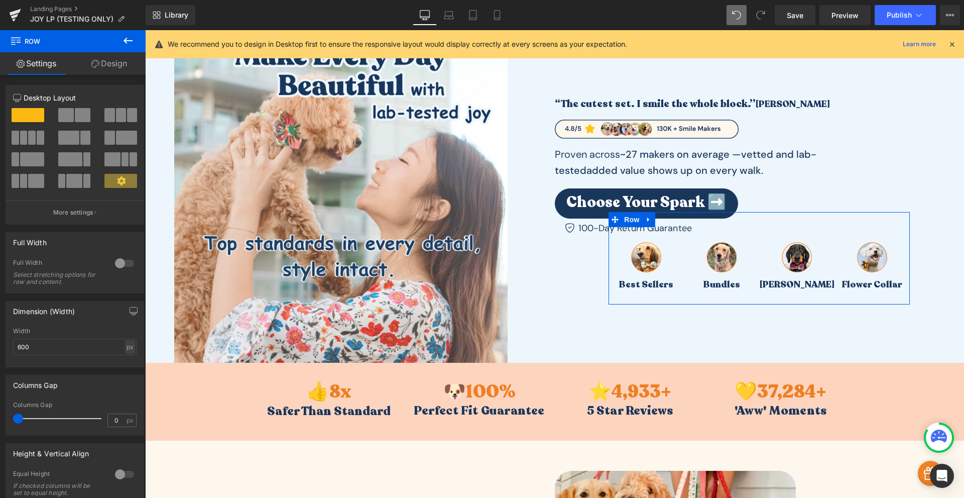
drag, startPoint x: 112, startPoint y: 71, endPoint x: 81, endPoint y: 89, distance: 35.8
click at [113, 71] on link "Design" at bounding box center [109, 63] width 73 height 23
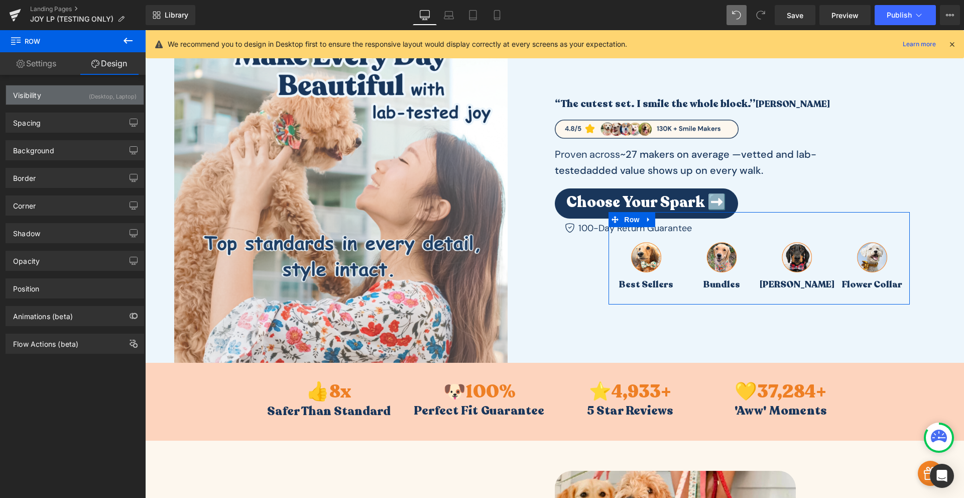
click at [73, 94] on div "Visibility (Desktop, Laptop)" at bounding box center [75, 94] width 138 height 19
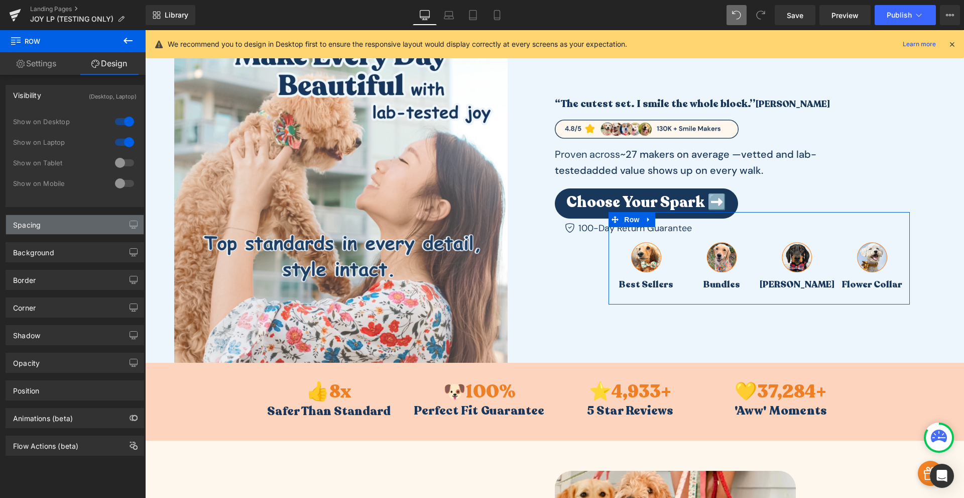
click at [35, 231] on div "Spacing" at bounding box center [75, 224] width 138 height 19
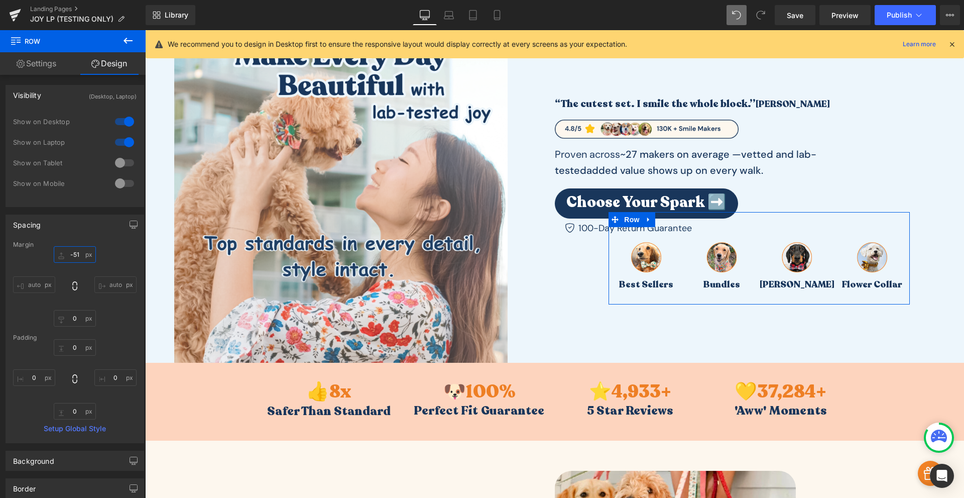
click at [71, 252] on input "text" at bounding box center [75, 254] width 42 height 17
type input "0"
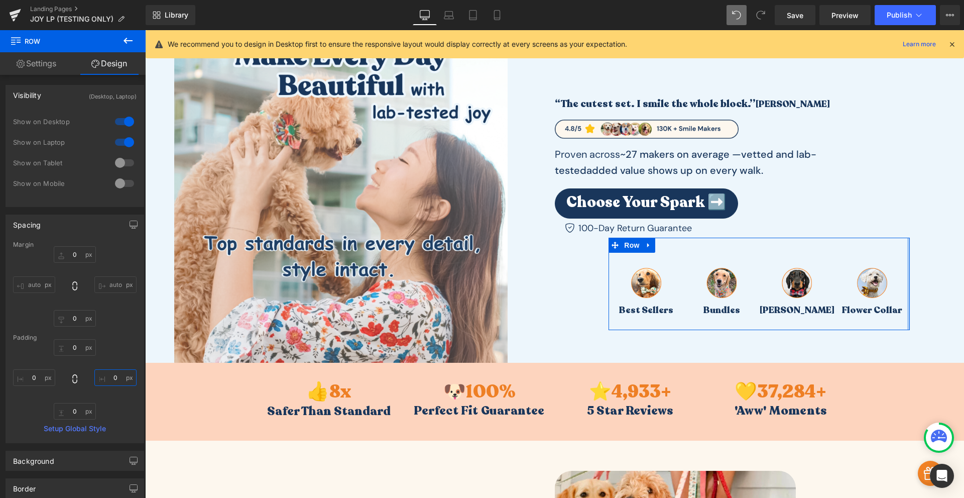
click at [110, 379] on input "text" at bounding box center [115, 377] width 42 height 17
click at [113, 378] on input "text" at bounding box center [115, 377] width 42 height 17
click at [117, 357] on div at bounding box center [75, 379] width 124 height 80
click at [118, 398] on div at bounding box center [75, 379] width 124 height 80
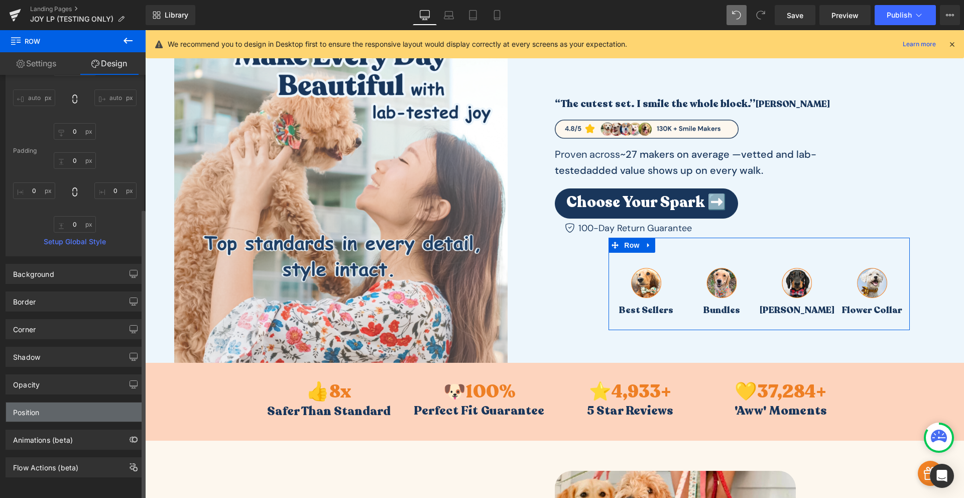
click at [75, 407] on div "Position" at bounding box center [75, 411] width 138 height 19
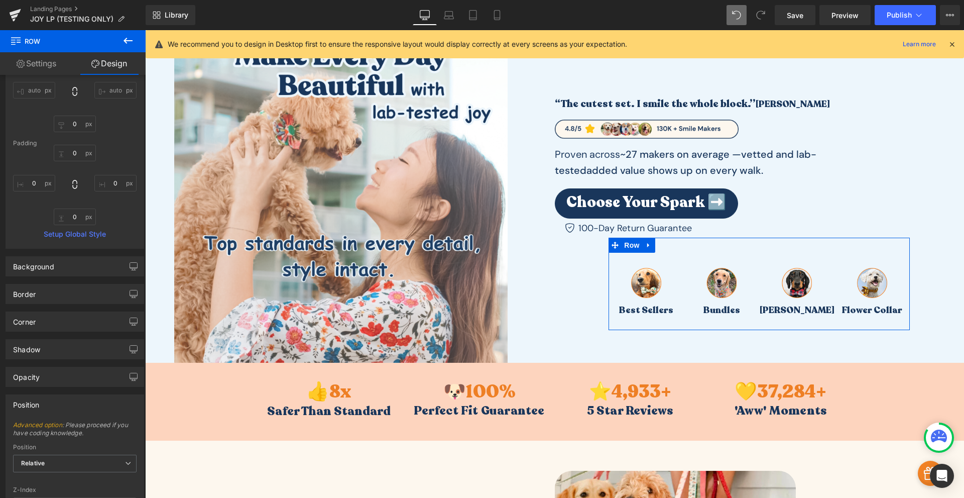
click at [42, 64] on link "Settings" at bounding box center [36, 63] width 73 height 23
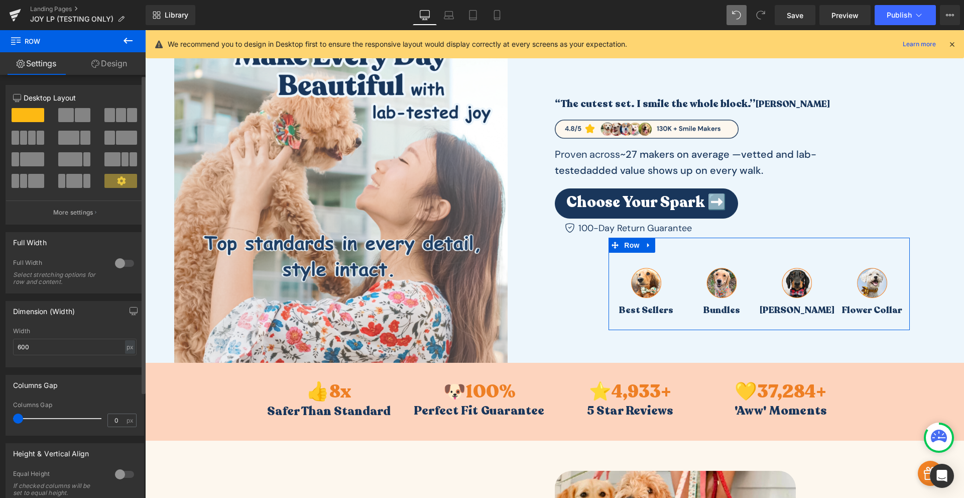
scroll to position [141, 0]
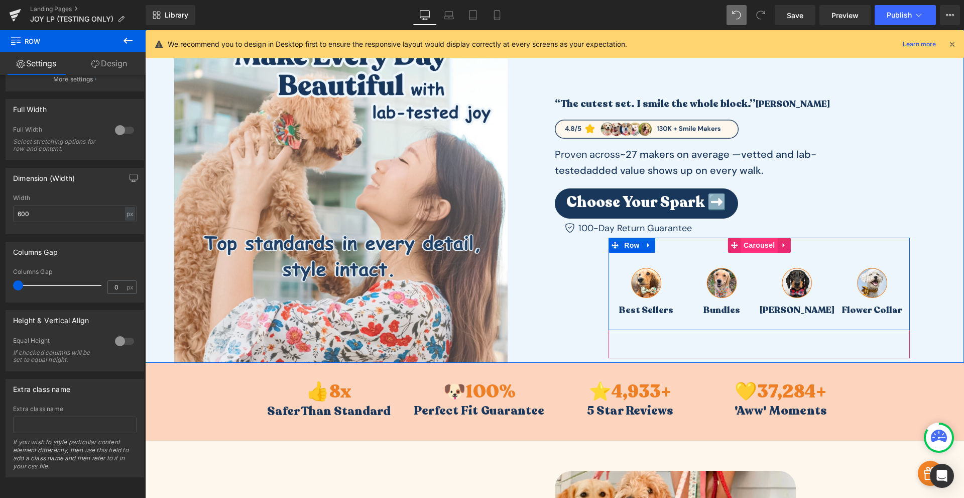
click at [753, 249] on span "Carousel" at bounding box center [759, 245] width 36 height 15
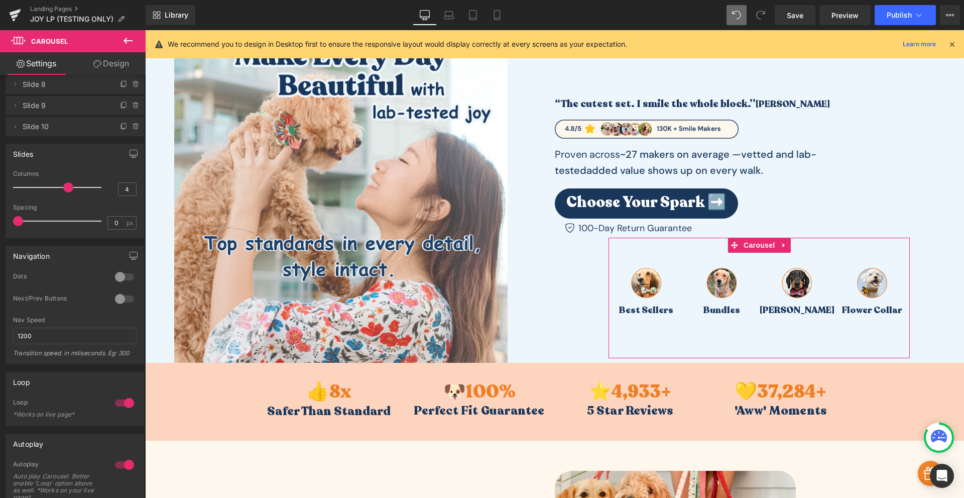
scroll to position [0, 0]
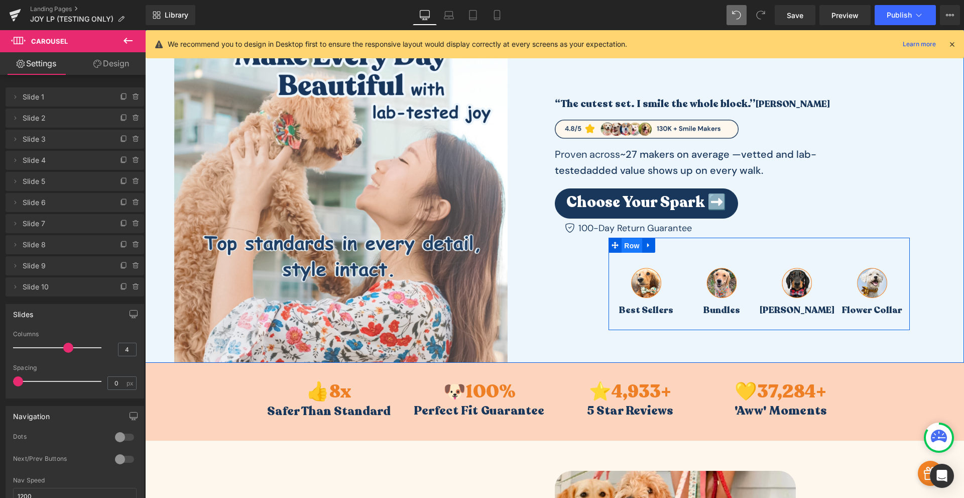
click at [630, 245] on span "Row" at bounding box center [632, 245] width 20 height 15
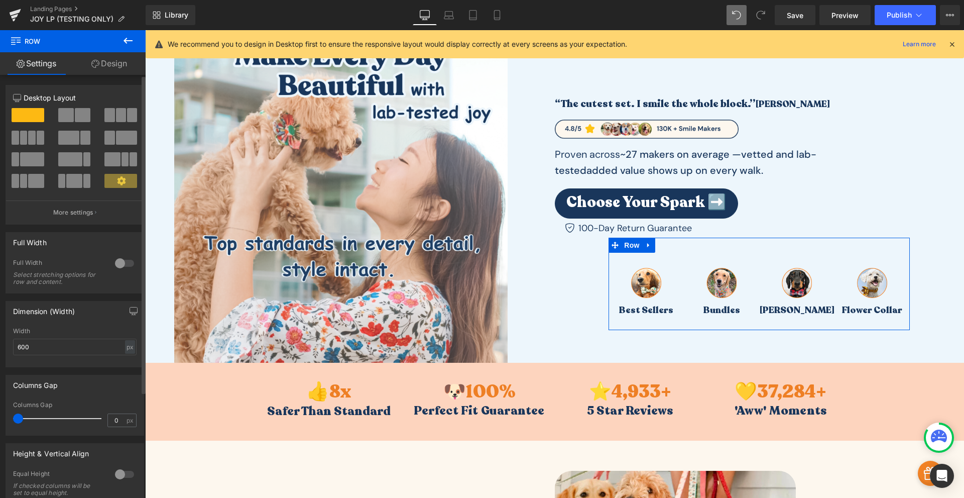
click at [116, 268] on div at bounding box center [125, 263] width 24 height 16
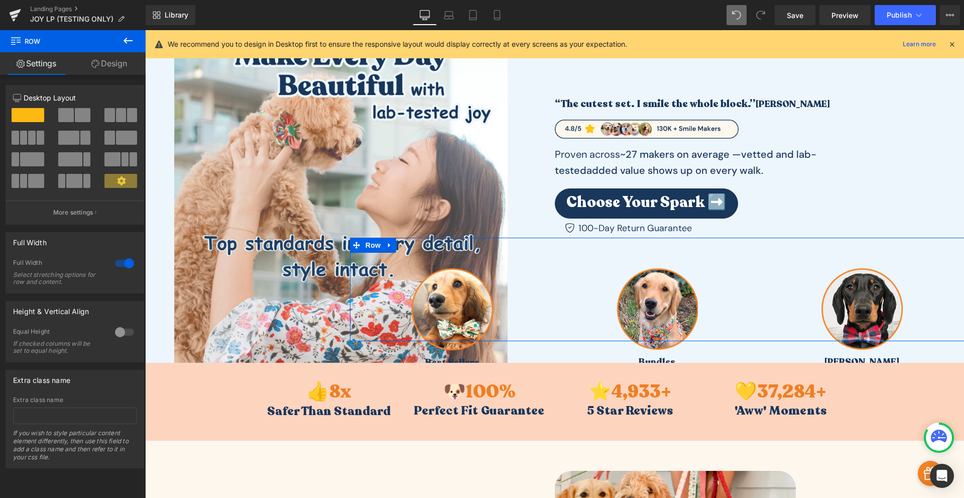
click at [116, 268] on div at bounding box center [125, 263] width 24 height 16
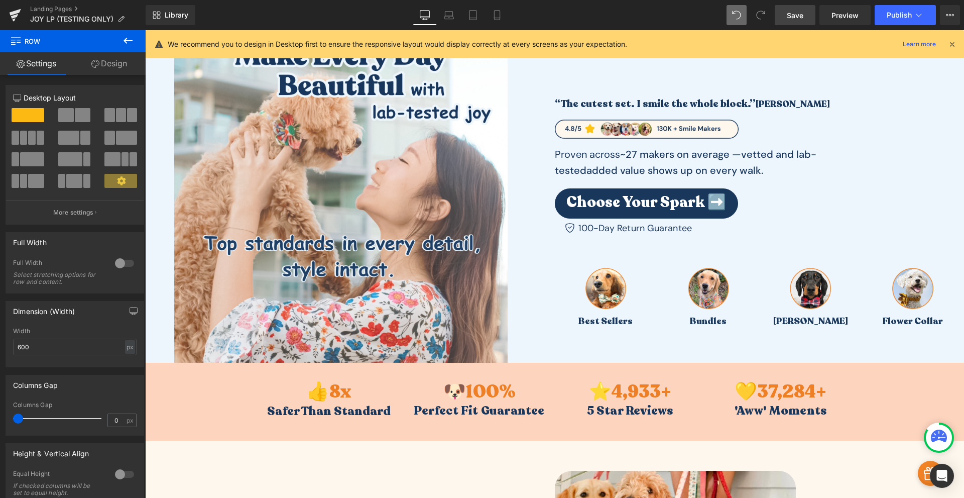
click at [805, 21] on link "Save" at bounding box center [795, 15] width 41 height 20
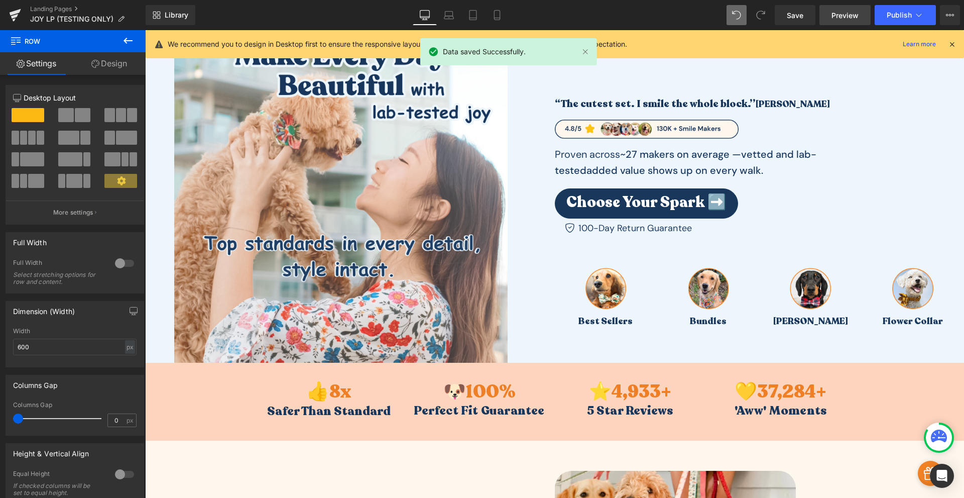
click at [836, 15] on span "Preview" at bounding box center [845, 15] width 27 height 11
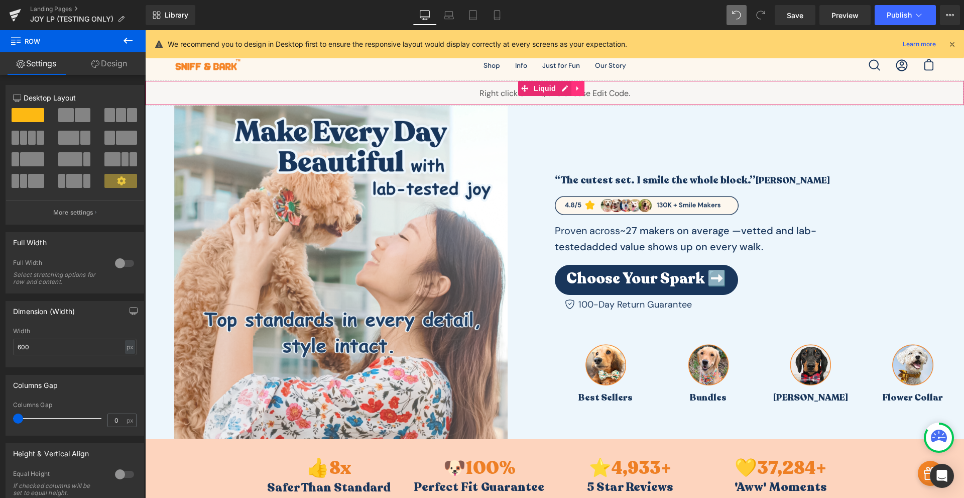
click at [573, 91] on link at bounding box center [578, 88] width 13 height 15
click at [586, 88] on icon at bounding box center [584, 88] width 7 height 7
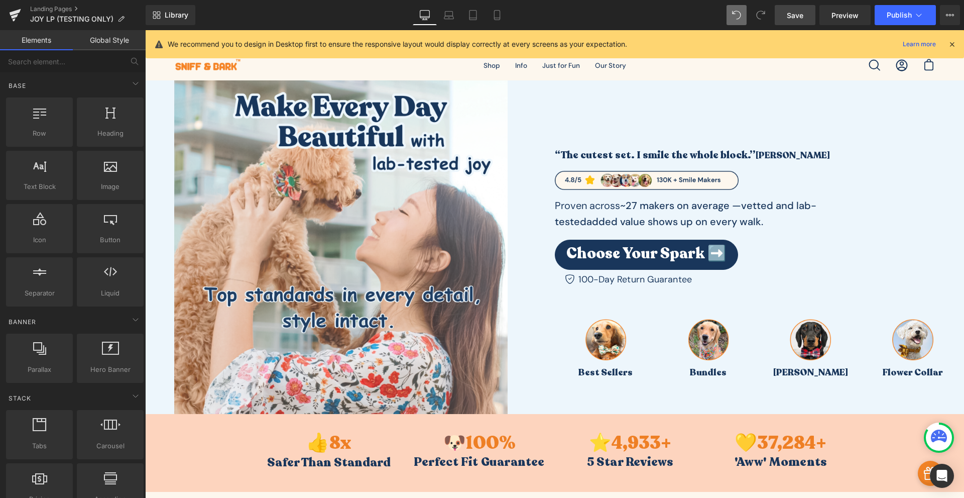
click at [792, 18] on span "Save" at bounding box center [795, 15] width 17 height 11
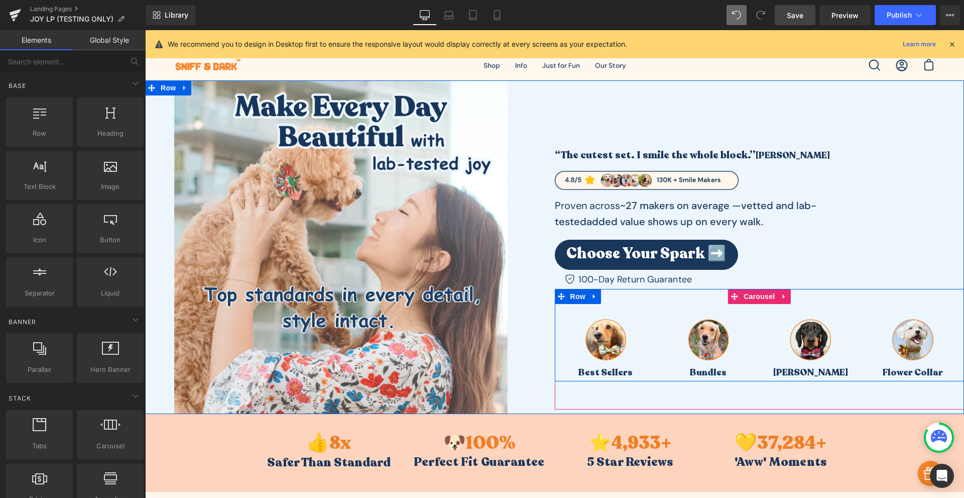
click at [640, 300] on div "Image Best Sellers Text Block" at bounding box center [606, 334] width 102 height 90
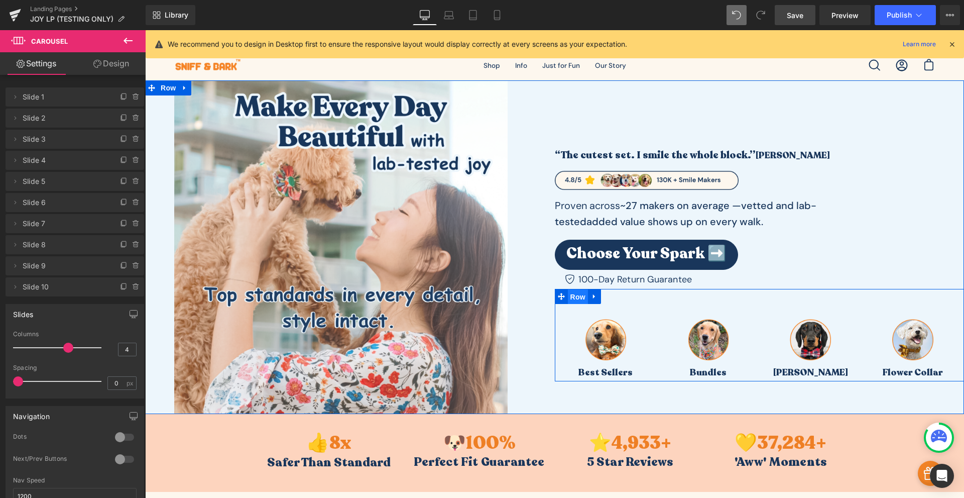
click at [576, 296] on span "Row" at bounding box center [578, 296] width 20 height 15
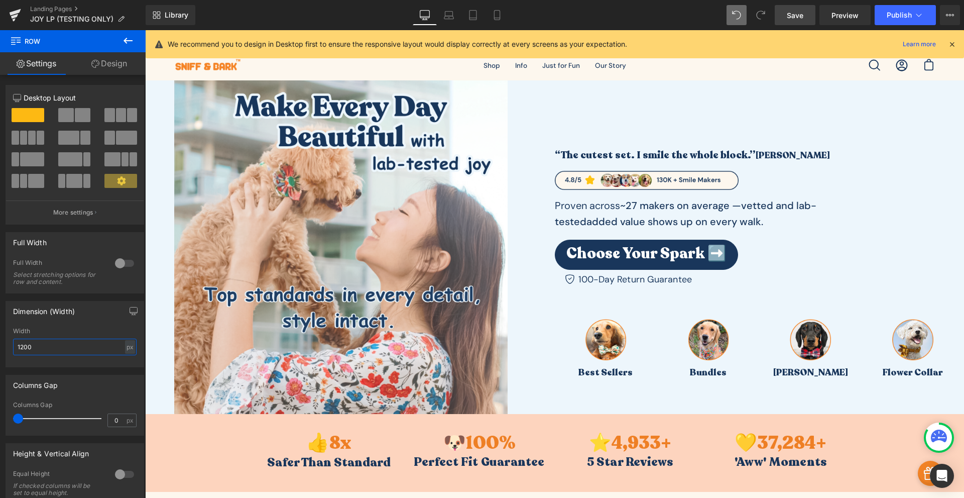
drag, startPoint x: 74, startPoint y: 347, endPoint x: -1, endPoint y: 353, distance: 75.1
click at [0, 353] on html "Row You are previewing how the will restyle your page. You can not edit Element…" at bounding box center [482, 249] width 964 height 498
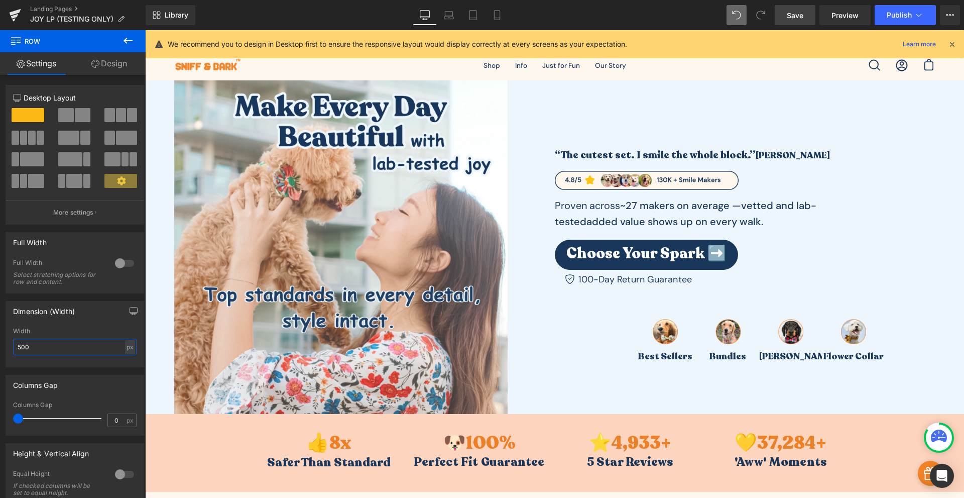
drag, startPoint x: 27, startPoint y: 349, endPoint x: -11, endPoint y: 360, distance: 38.6
click at [0, 360] on html "Row You are previewing how the will restyle your page. You can not edit Element…" at bounding box center [482, 249] width 964 height 498
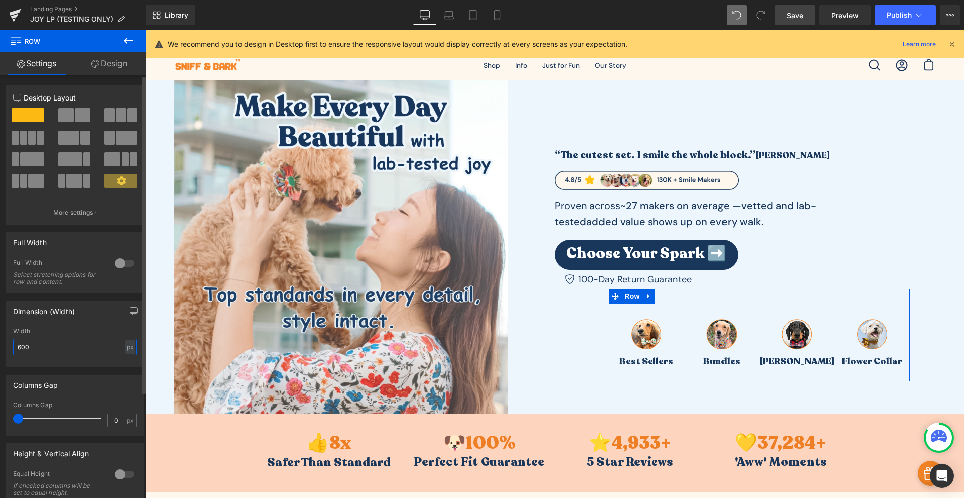
drag, startPoint x: 23, startPoint y: 357, endPoint x: 17, endPoint y: 358, distance: 6.5
click at [17, 358] on div "Width 600 px % px" at bounding box center [75, 347] width 124 height 39
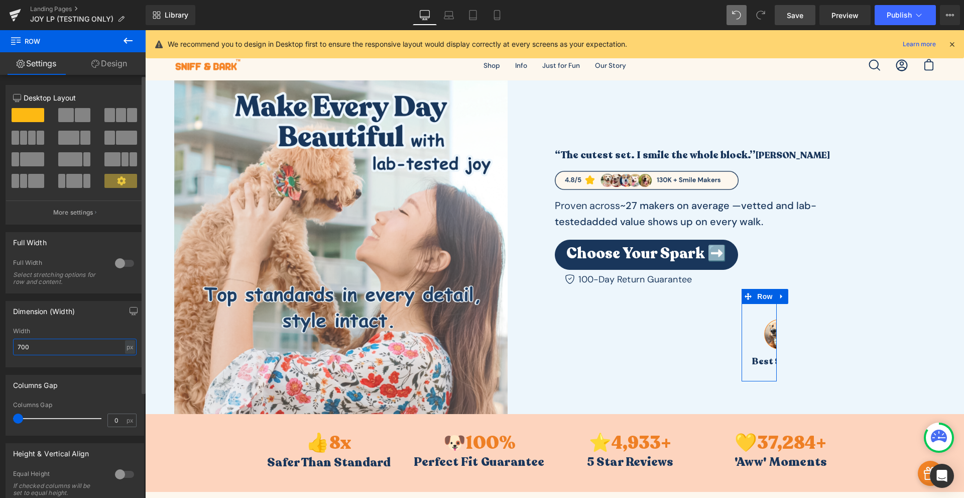
type input "700"
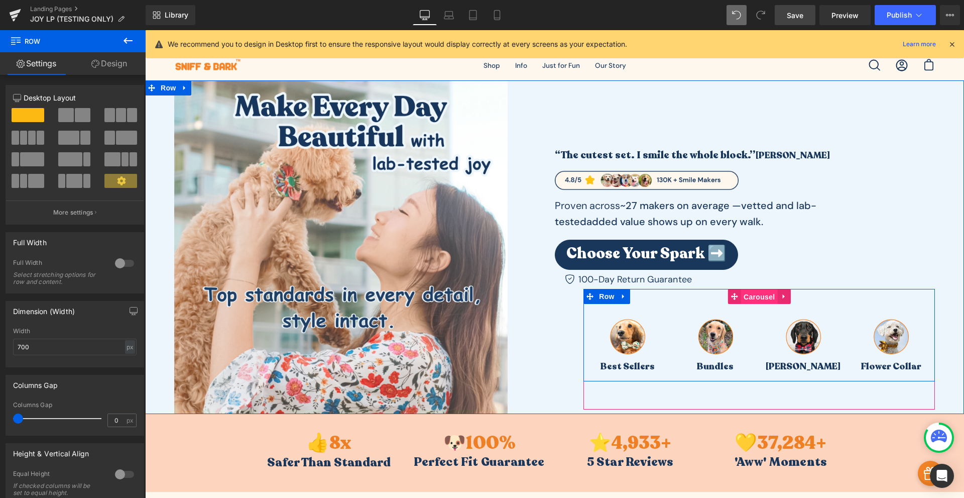
click at [753, 298] on span "Carousel" at bounding box center [759, 296] width 36 height 15
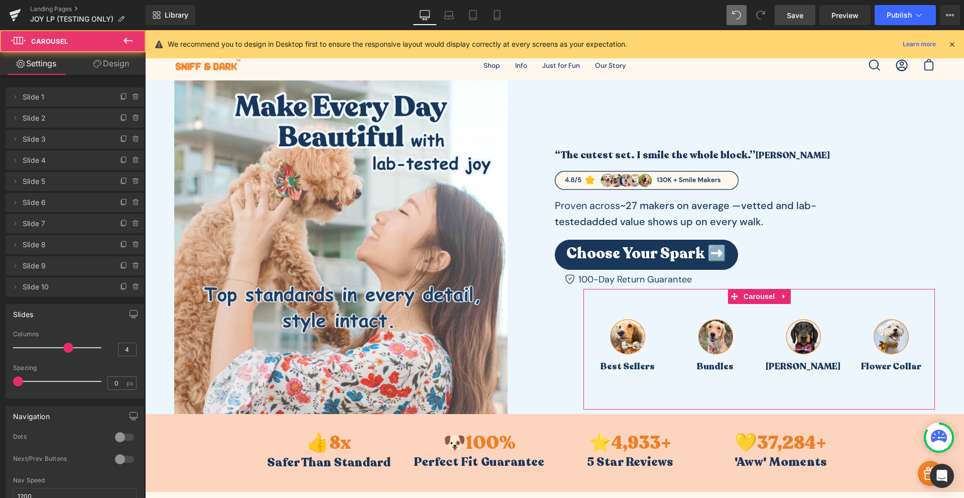
click at [107, 70] on link "Design" at bounding box center [111, 63] width 73 height 23
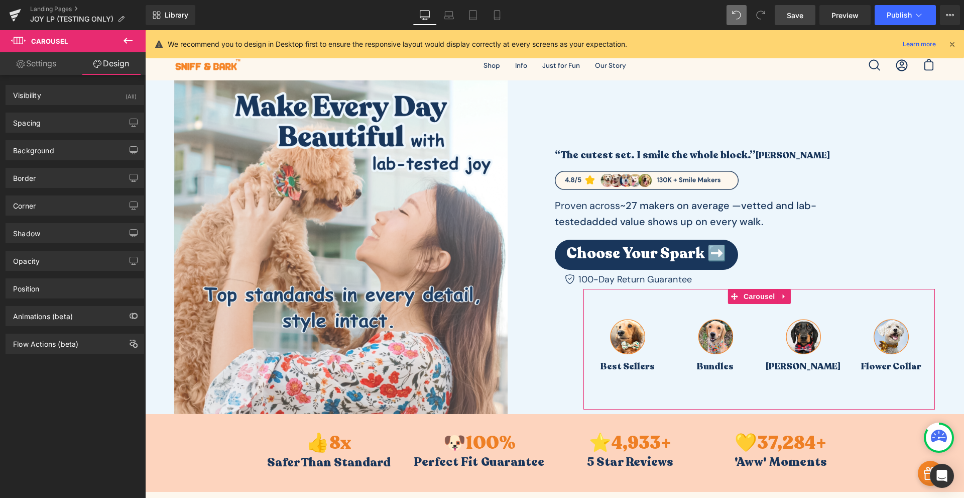
click at [98, 112] on div "Spacing Margin Padding Setup Global Style" at bounding box center [75, 119] width 150 height 28
click at [90, 119] on div "Spacing" at bounding box center [75, 122] width 138 height 19
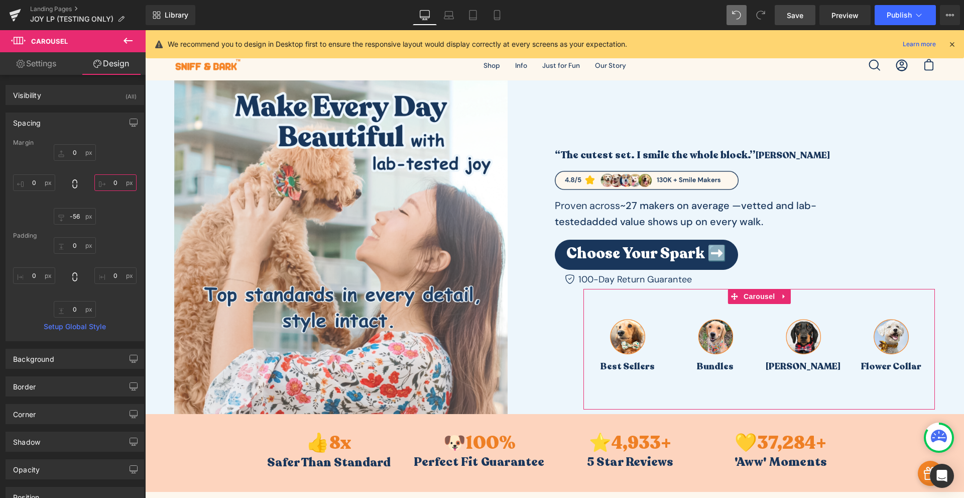
click at [107, 178] on input "text" at bounding box center [115, 182] width 42 height 17
click at [115, 212] on div at bounding box center [75, 184] width 124 height 80
click at [118, 182] on input "text" at bounding box center [115, 182] width 42 height 17
type input "0"
click at [37, 184] on input "text" at bounding box center [34, 182] width 42 height 17
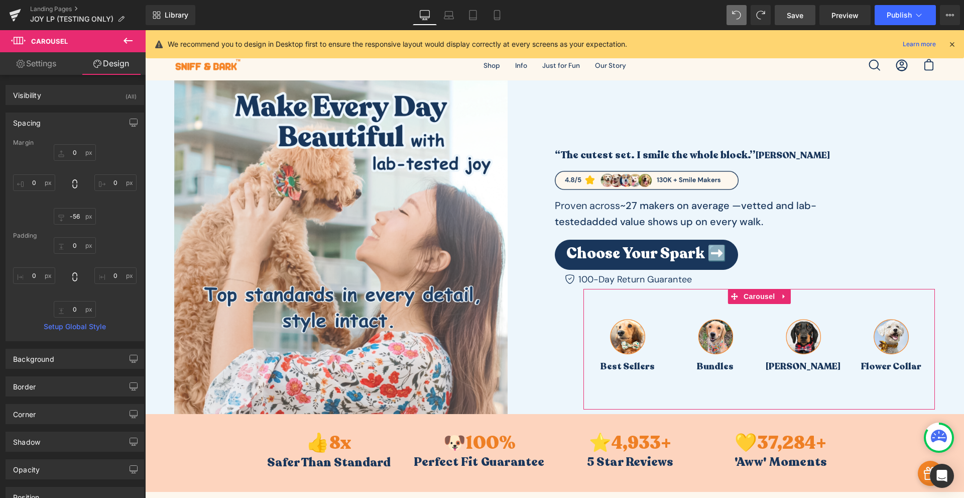
click at [38, 195] on div "0" at bounding box center [75, 184] width 124 height 80
click at [38, 182] on input "text" at bounding box center [34, 182] width 42 height 17
click at [31, 177] on input "text" at bounding box center [34, 182] width 42 height 17
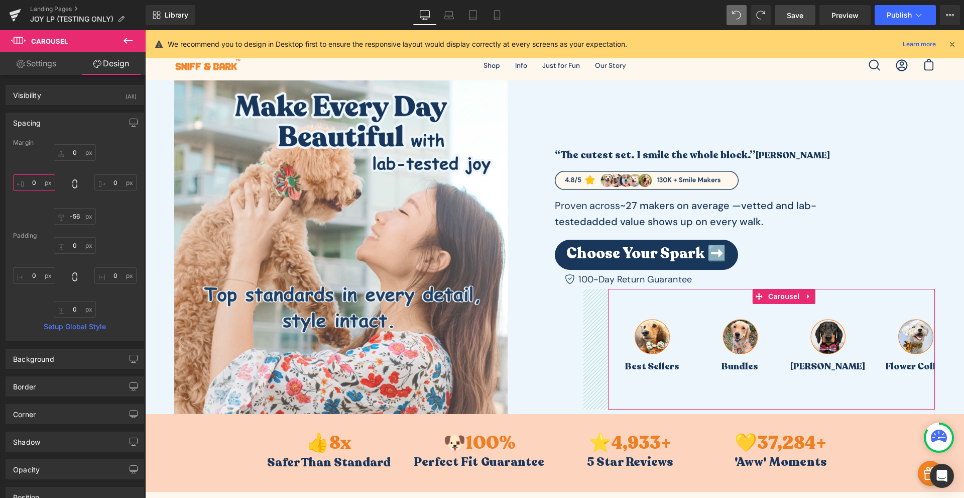
drag, startPoint x: 35, startPoint y: 181, endPoint x: 35, endPoint y: 157, distance: 24.6
click at [35, 157] on div "0" at bounding box center [75, 184] width 124 height 80
click at [39, 198] on div "0" at bounding box center [75, 184] width 124 height 80
click at [35, 182] on input "text" at bounding box center [34, 182] width 42 height 17
click at [37, 211] on div "0" at bounding box center [75, 184] width 124 height 80
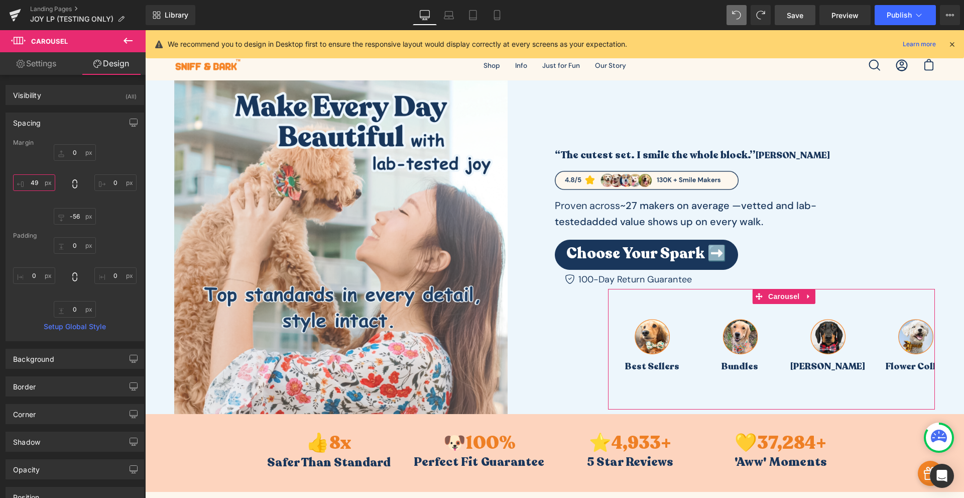
click at [37, 185] on input "text" at bounding box center [34, 182] width 42 height 17
click at [37, 219] on div "0" at bounding box center [75, 184] width 124 height 80
click at [36, 183] on input "text" at bounding box center [34, 182] width 42 height 17
click at [36, 182] on input "text" at bounding box center [34, 182] width 42 height 17
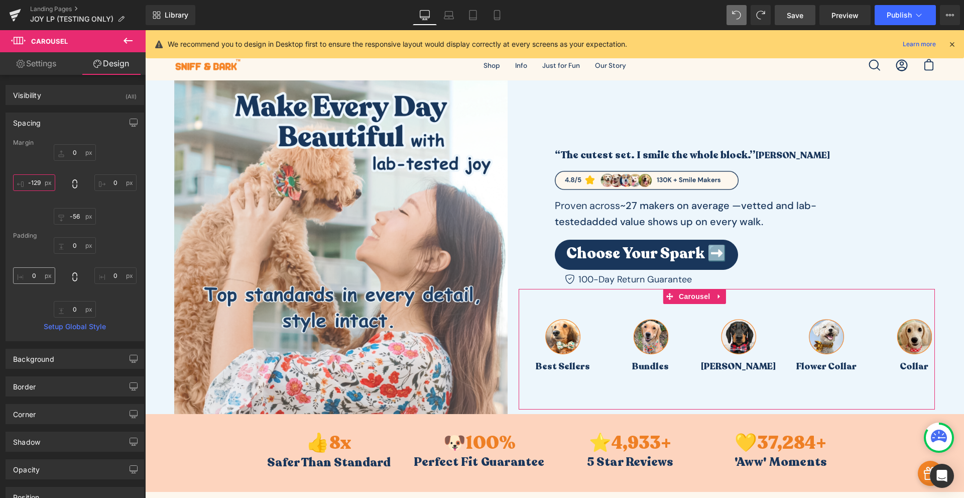
drag, startPoint x: 36, startPoint y: 182, endPoint x: 54, endPoint y: 272, distance: 91.2
click at [54, 272] on div "Margin 0 Padding Setup Global Style" at bounding box center [75, 239] width 138 height 201
click at [804, 20] on link "Save" at bounding box center [795, 15] width 41 height 20
click at [854, 19] on span "Preview" at bounding box center [845, 15] width 27 height 11
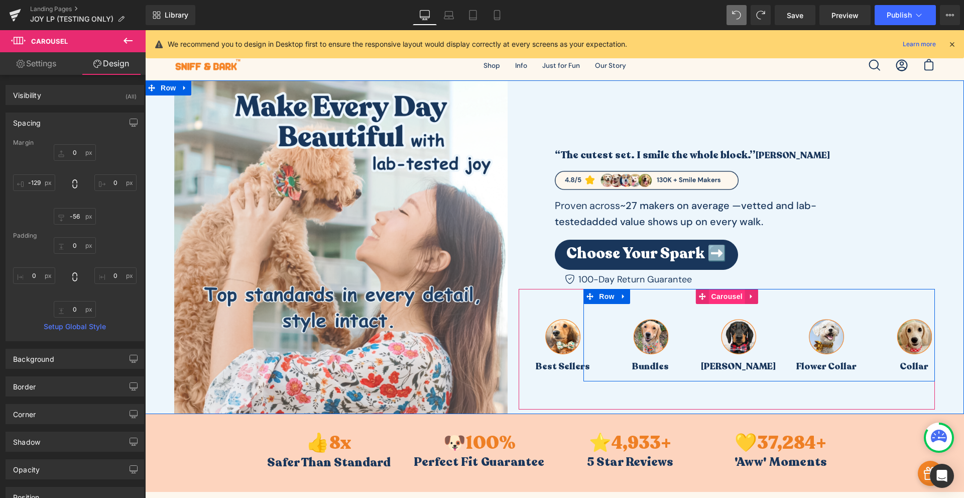
click at [719, 296] on span "Carousel" at bounding box center [727, 296] width 36 height 15
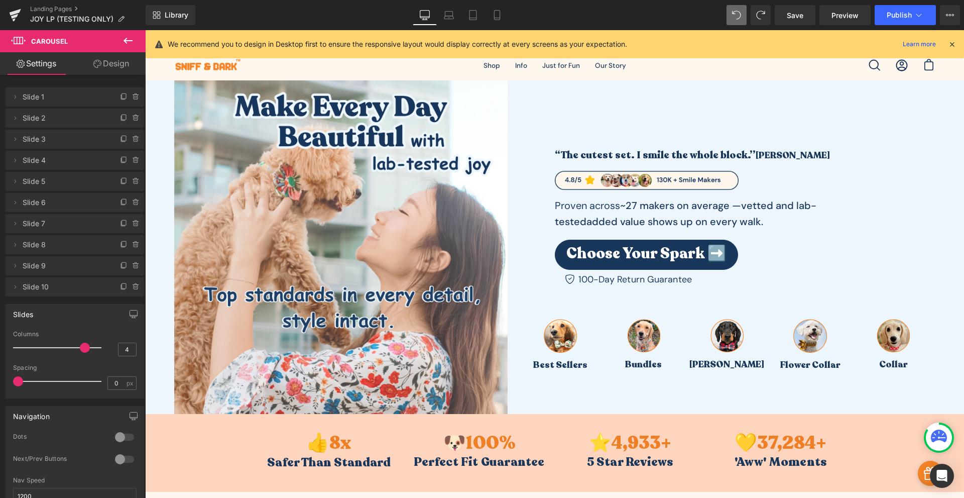
drag, startPoint x: 70, startPoint y: 347, endPoint x: 81, endPoint y: 351, distance: 12.4
click at [81, 351] on span at bounding box center [85, 348] width 10 height 10
click at [790, 12] on span "Save" at bounding box center [795, 15] width 17 height 11
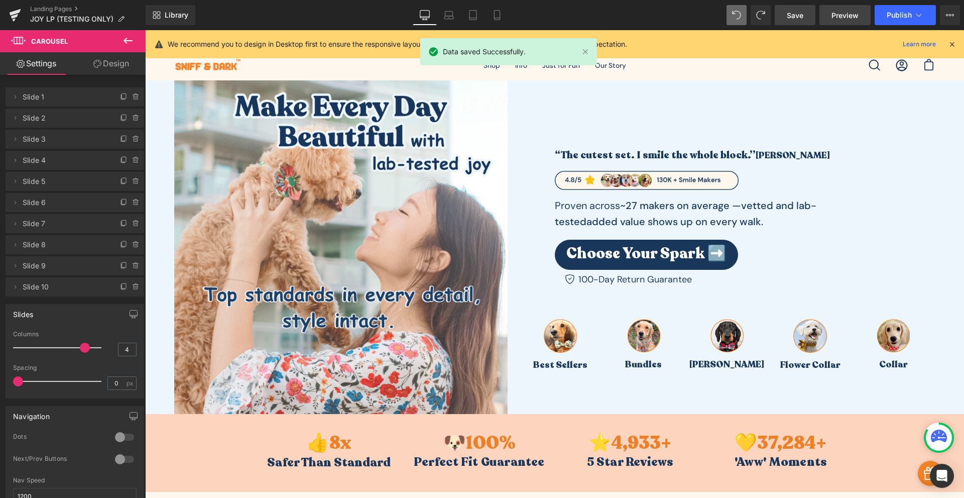
click at [842, 17] on span "Preview" at bounding box center [845, 15] width 27 height 11
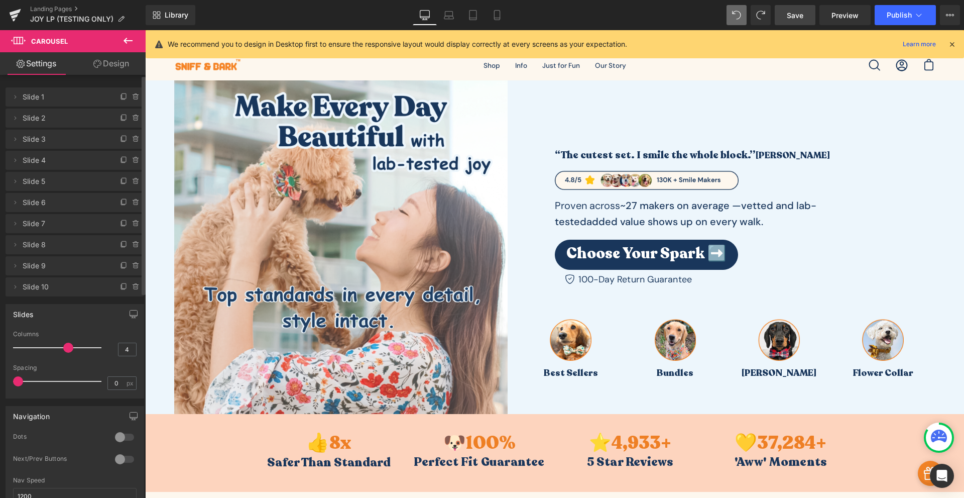
drag, startPoint x: 81, startPoint y: 345, endPoint x: 70, endPoint y: 350, distance: 11.9
click at [70, 350] on span at bounding box center [68, 348] width 10 height 10
drag, startPoint x: 20, startPoint y: 382, endPoint x: -24, endPoint y: 349, distance: 54.9
click at [0, 349] on html "Carousel You are previewing how the will restyle your page. You can not edit El…" at bounding box center [482, 249] width 964 height 498
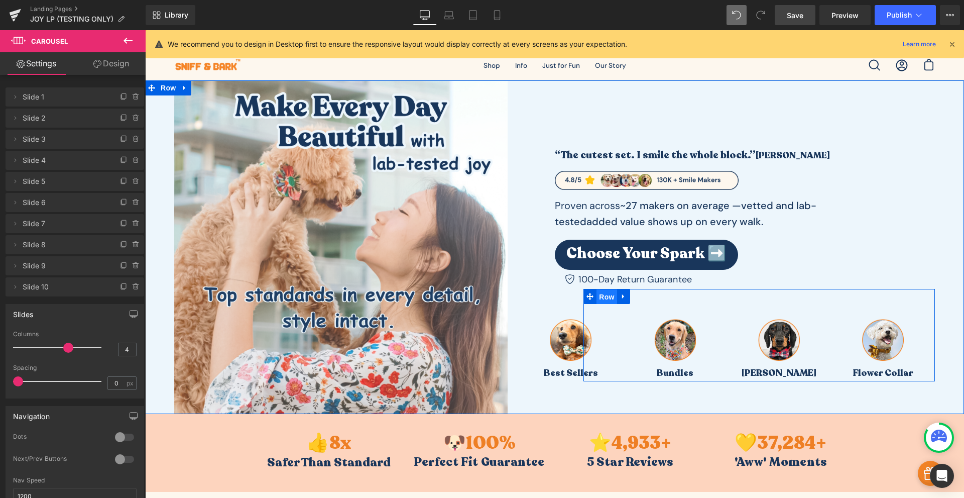
click at [607, 296] on span "Row" at bounding box center [607, 296] width 20 height 15
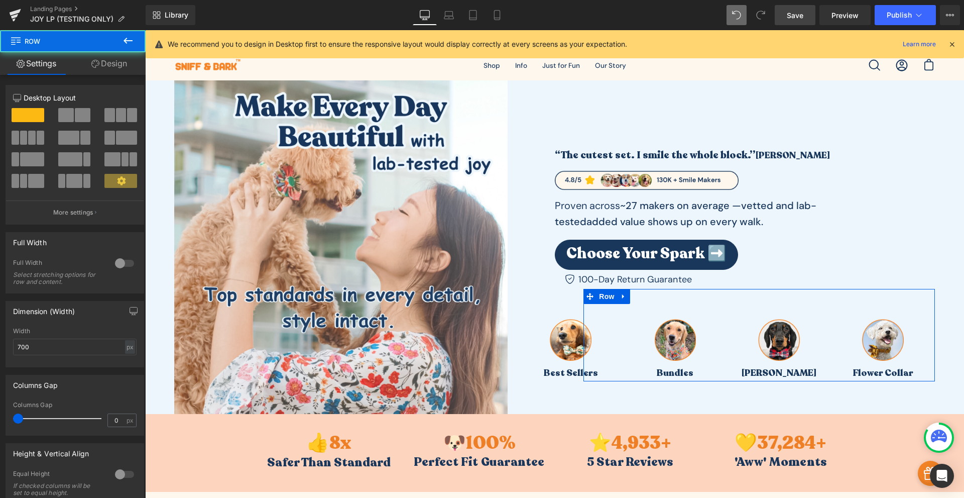
scroll to position [141, 0]
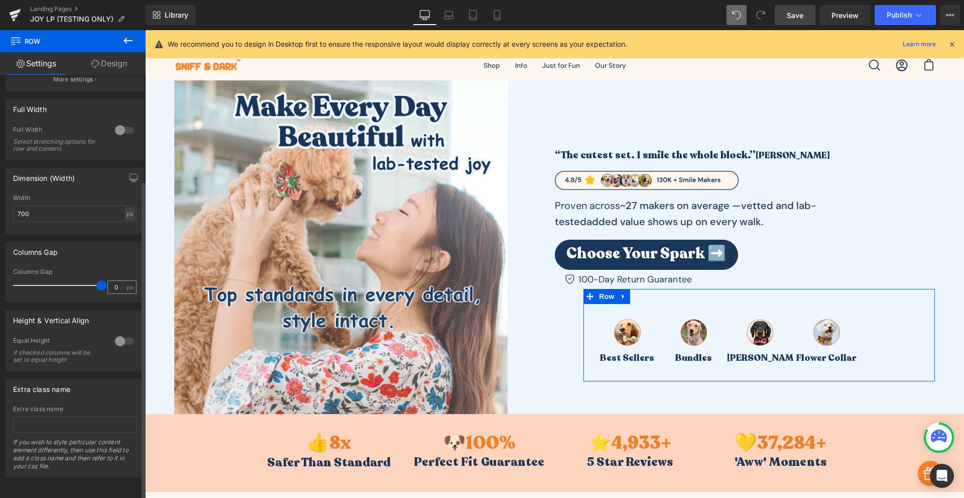
drag, startPoint x: 21, startPoint y: 280, endPoint x: 117, endPoint y: 277, distance: 96.0
click at [117, 277] on div "Columns Gap 0 px" at bounding box center [75, 285] width 124 height 34
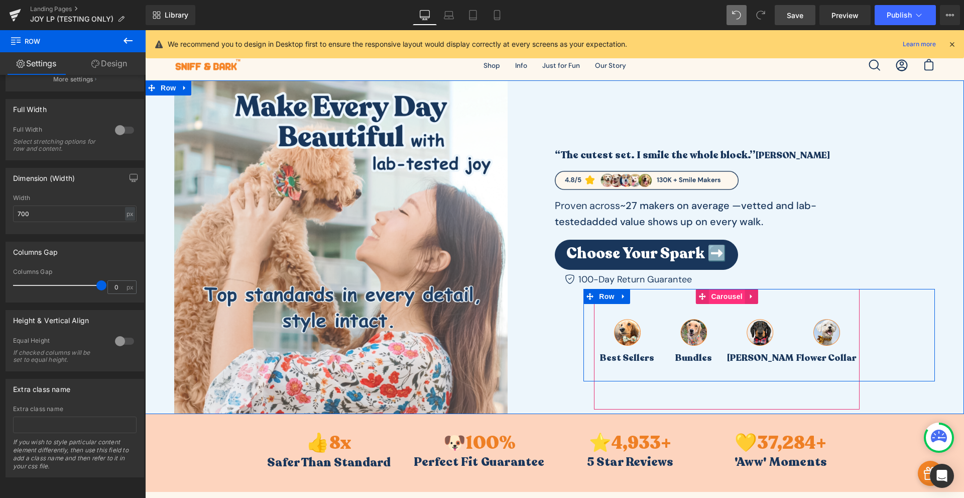
click at [719, 300] on span "Carousel" at bounding box center [727, 296] width 36 height 15
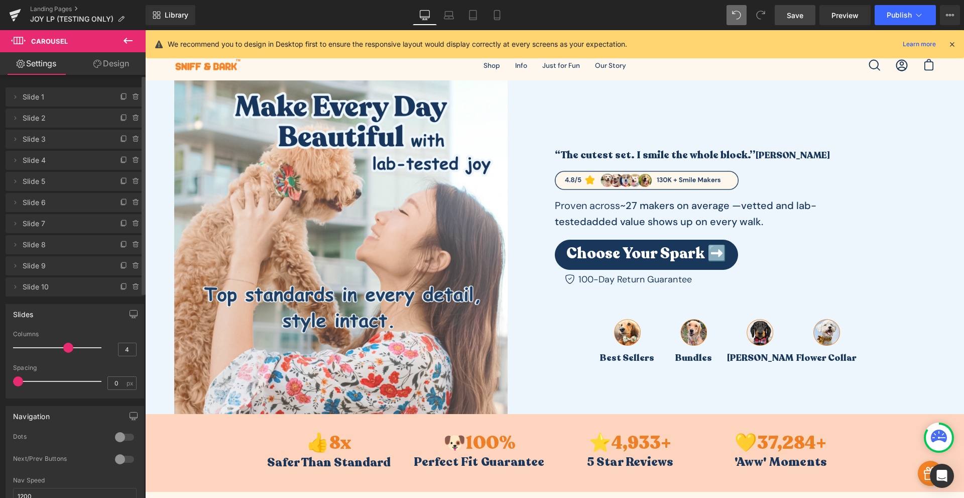
drag, startPoint x: 65, startPoint y: 348, endPoint x: 64, endPoint y: 355, distance: 7.2
click at [64, 355] on div at bounding box center [59, 348] width 83 height 20
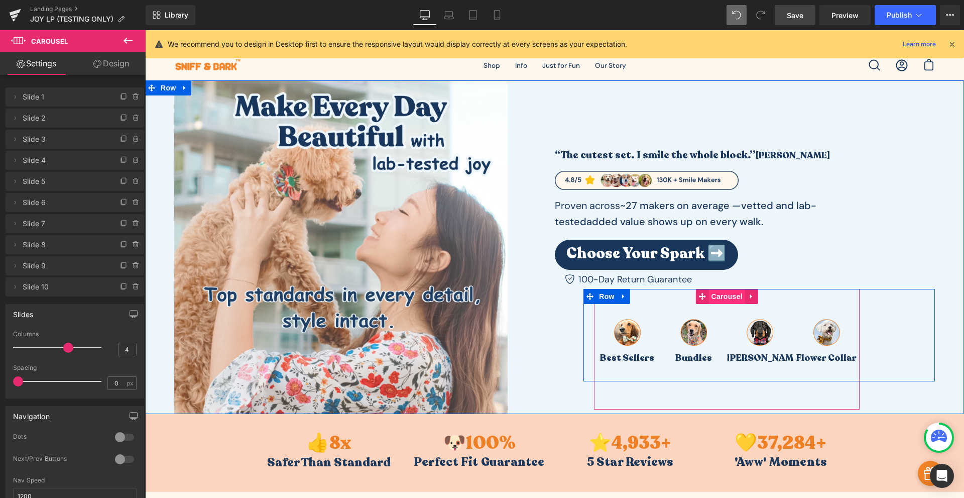
click at [724, 297] on span "Carousel" at bounding box center [727, 296] width 36 height 15
click at [729, 299] on span "Carousel" at bounding box center [727, 296] width 36 height 15
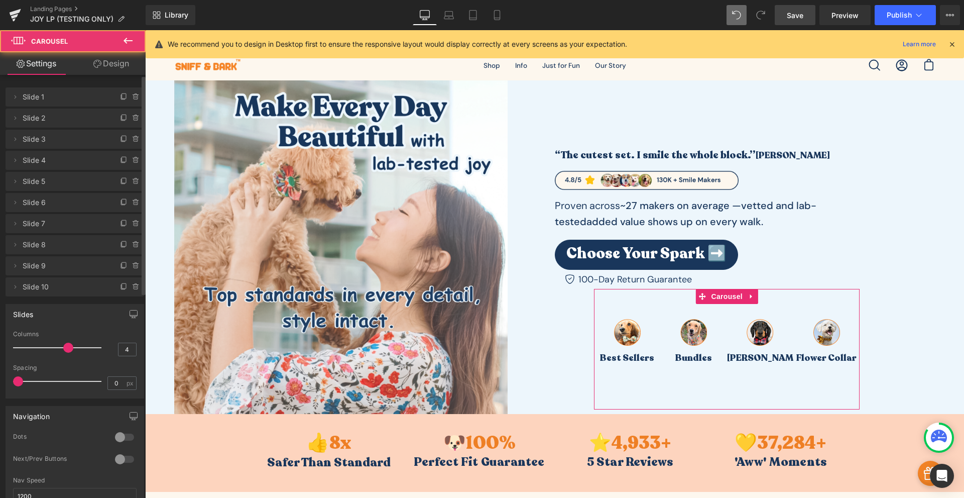
click at [109, 75] on div "Delete Cancel Slide 1 Slide 1 Name Slide 1 Delete Cancel Slide 2 Slide 2 Name S…" at bounding box center [75, 466] width 150 height 782
click at [115, 68] on link "Design" at bounding box center [111, 63] width 73 height 23
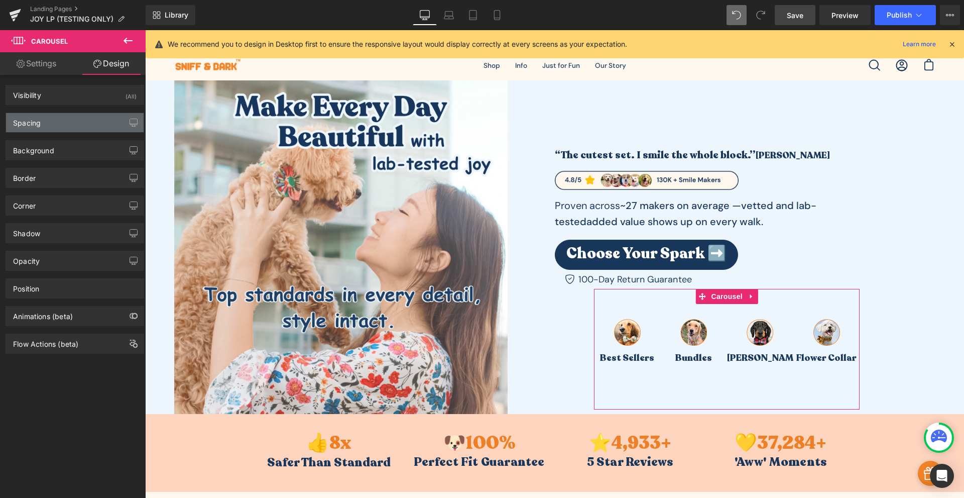
click at [58, 118] on div "Spacing" at bounding box center [75, 122] width 138 height 19
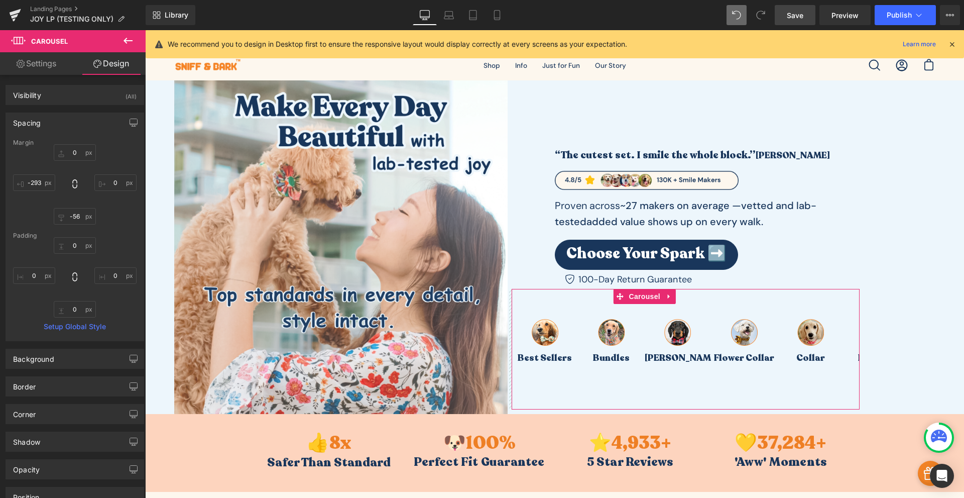
click at [51, 264] on div at bounding box center [75, 277] width 124 height 80
click at [103, 182] on input "text" at bounding box center [115, 182] width 42 height 17
drag, startPoint x: 107, startPoint y: 175, endPoint x: 115, endPoint y: 170, distance: 9.1
click at [108, 175] on input "text" at bounding box center [115, 182] width 42 height 17
click at [109, 186] on input "text" at bounding box center [115, 182] width 42 height 17
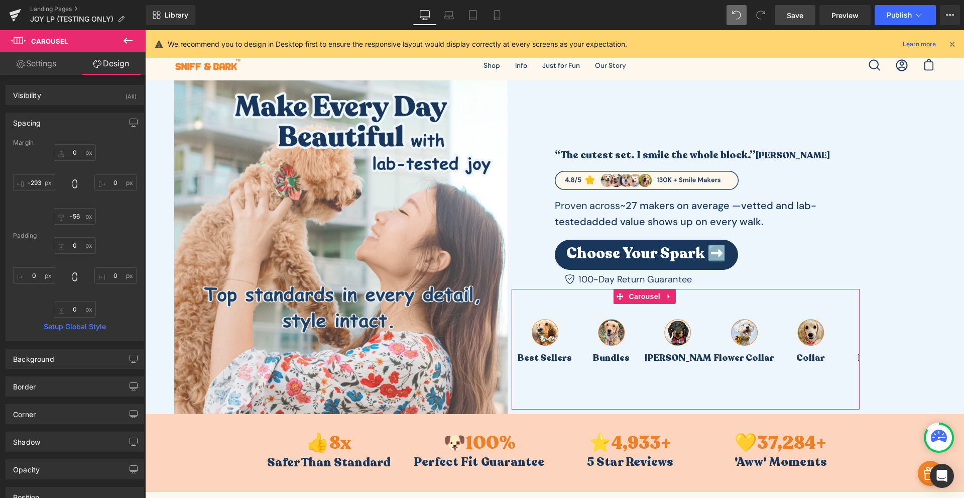
click at [110, 214] on div at bounding box center [75, 184] width 124 height 80
click at [116, 178] on input "text" at bounding box center [115, 182] width 42 height 17
click at [116, 153] on div at bounding box center [75, 184] width 124 height 80
click at [102, 276] on input "text" at bounding box center [115, 275] width 42 height 17
click at [114, 251] on div at bounding box center [75, 277] width 124 height 80
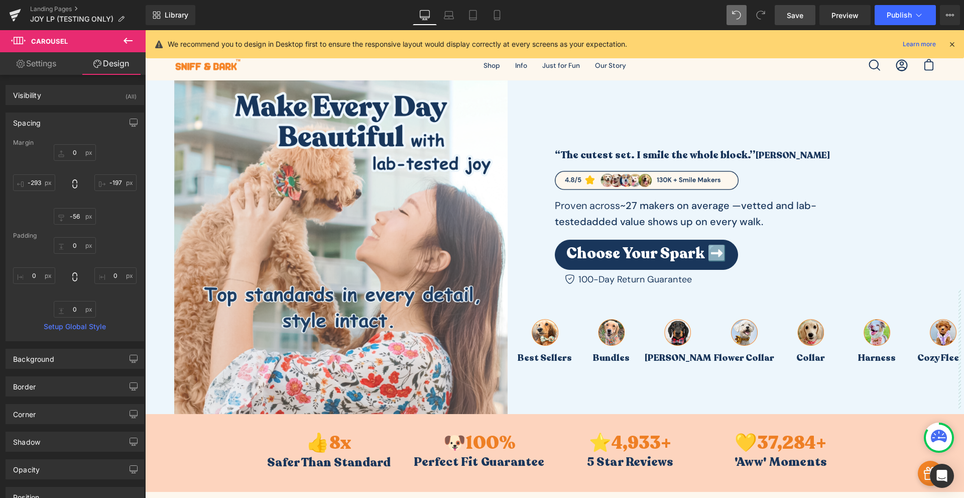
click at [807, 19] on link "Save" at bounding box center [795, 15] width 41 height 20
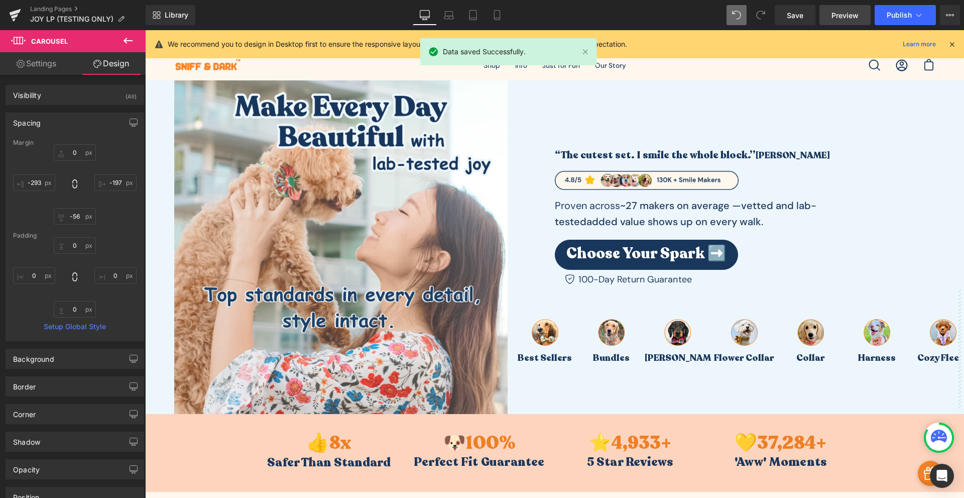
click at [833, 14] on span "Preview" at bounding box center [845, 15] width 27 height 11
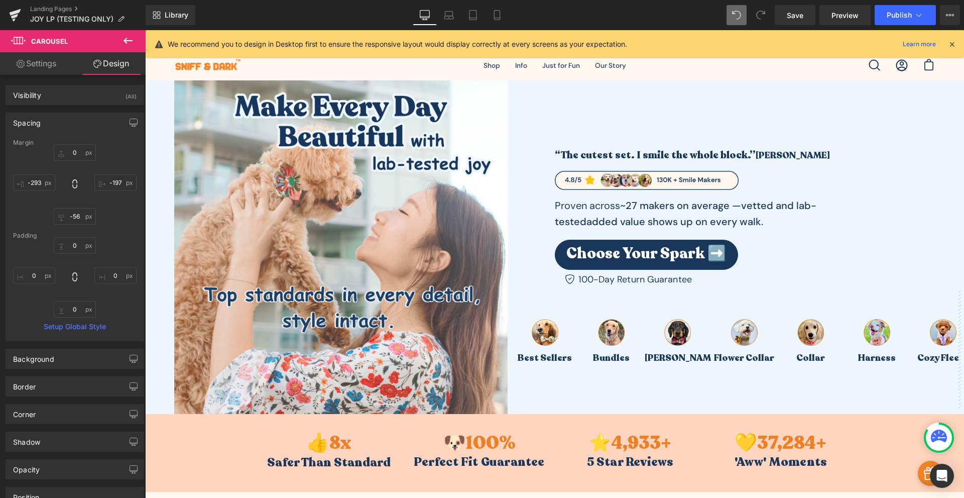
click at [796, 15] on span "Save" at bounding box center [795, 15] width 17 height 11
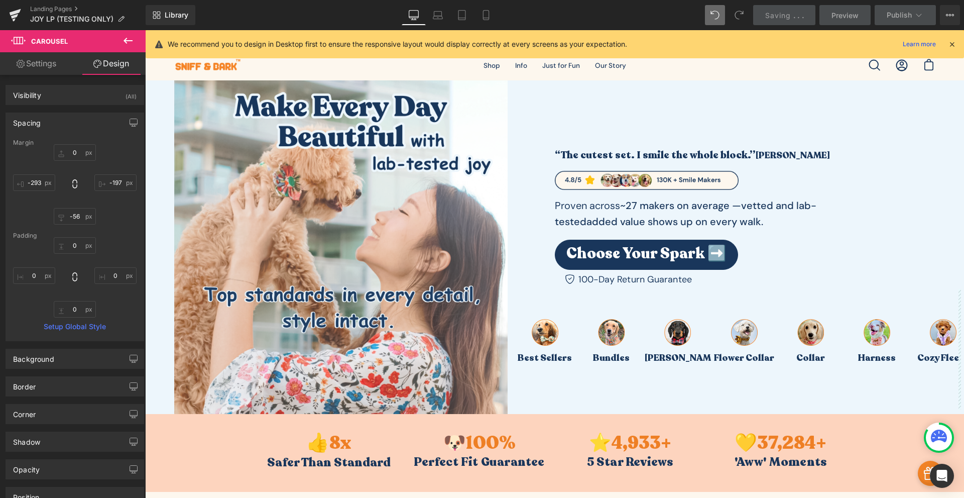
click at [952, 42] on icon at bounding box center [952, 44] width 9 height 9
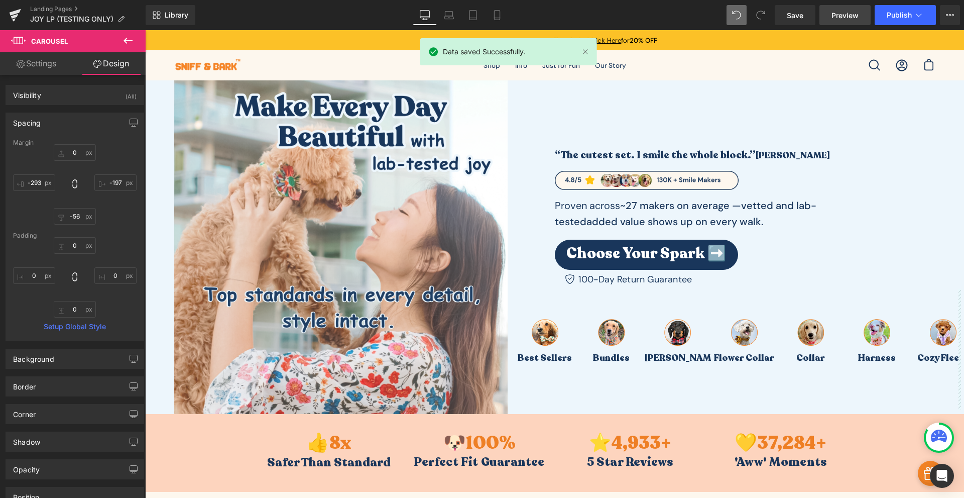
click at [844, 20] on span "Preview" at bounding box center [845, 15] width 27 height 11
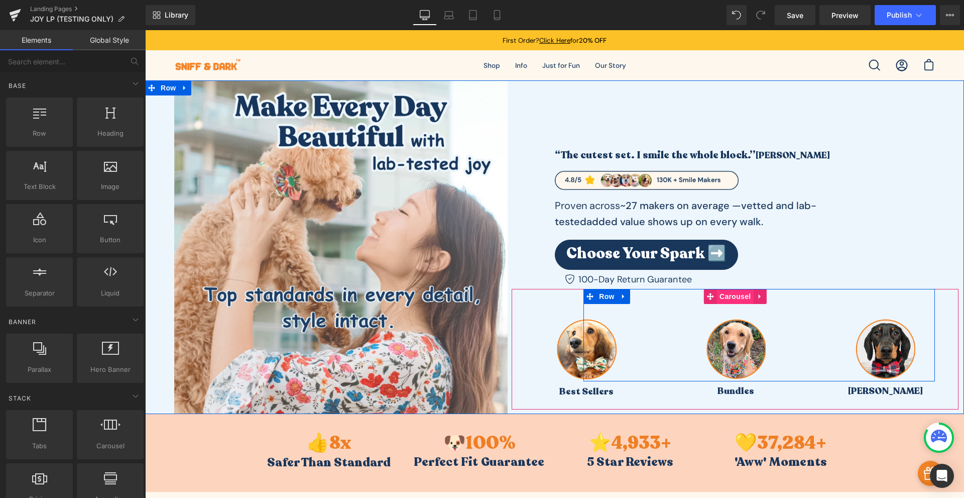
click at [729, 295] on span "Carousel" at bounding box center [735, 296] width 36 height 15
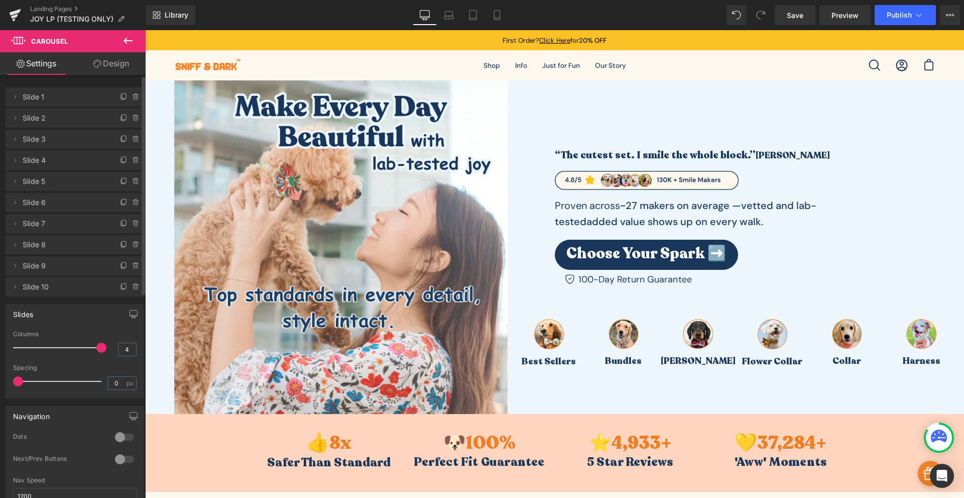
drag, startPoint x: 65, startPoint y: 348, endPoint x: 100, endPoint y: 349, distance: 35.2
click at [100, 349] on span at bounding box center [101, 348] width 10 height 10
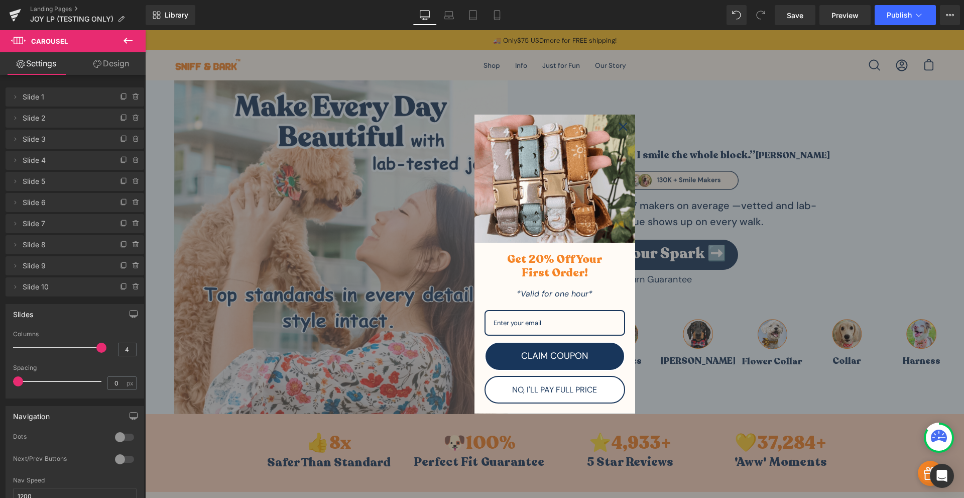
click at [615, 124] on div "Close" at bounding box center [623, 127] width 16 height 16
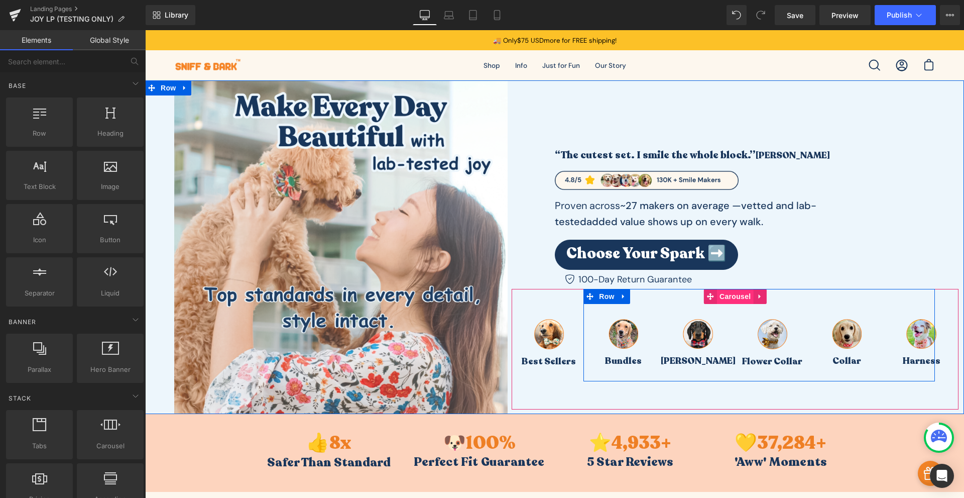
click at [739, 299] on span "Carousel" at bounding box center [735, 296] width 36 height 15
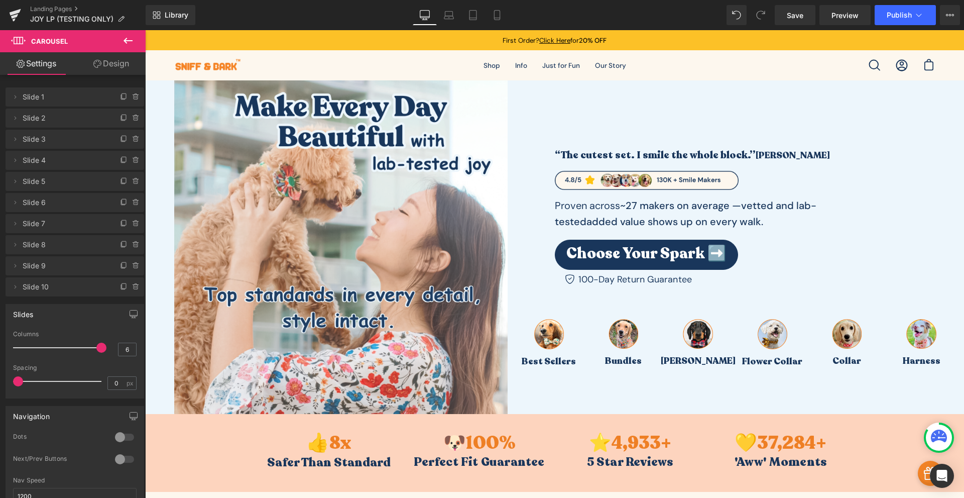
drag, startPoint x: 18, startPoint y: 382, endPoint x: -19, endPoint y: 370, distance: 38.9
click at [0, 370] on html "Carousel You are previewing how the will restyle your page. You can not edit El…" at bounding box center [482, 249] width 964 height 498
click at [120, 62] on link "Design" at bounding box center [111, 63] width 73 height 23
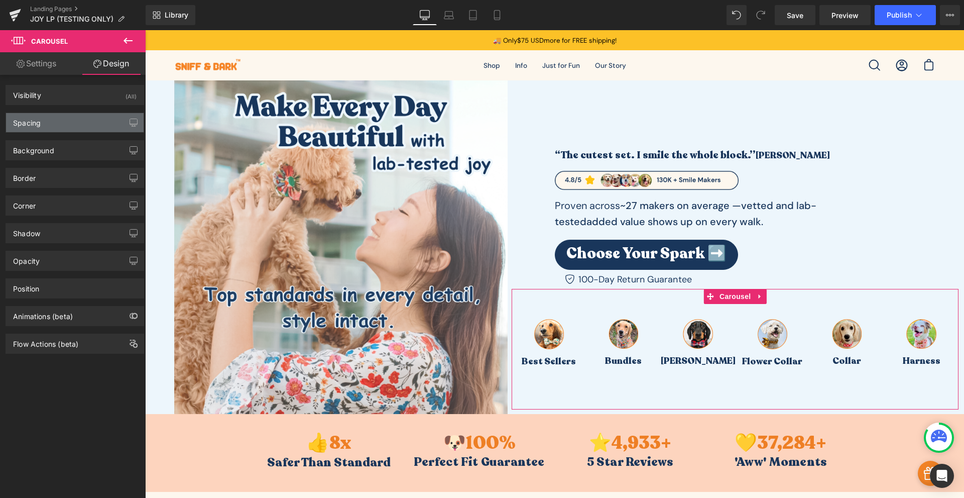
click at [55, 118] on div "Spacing" at bounding box center [75, 122] width 138 height 19
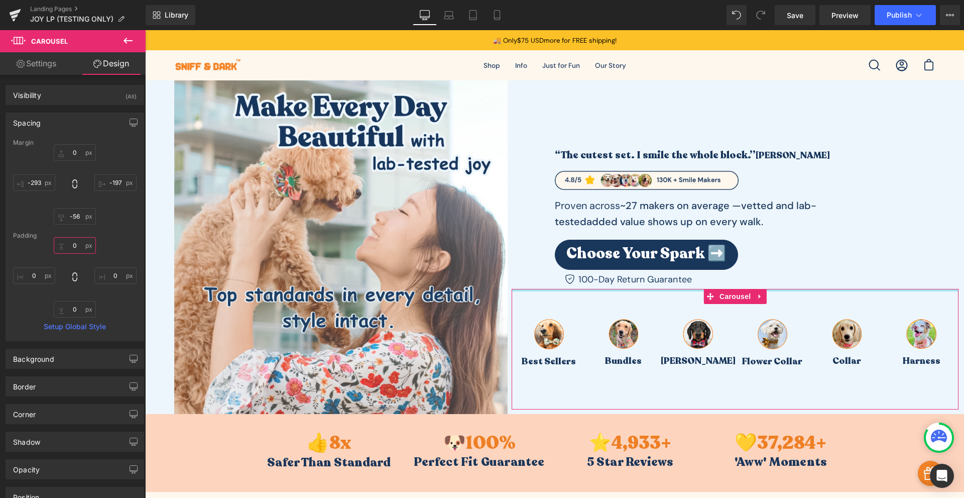
click at [75, 243] on input "0" at bounding box center [75, 245] width 42 height 17
click at [104, 225] on div "Margin 0 -197 -56 -293 Padding 0 0 0 0 Setup Global Style" at bounding box center [75, 239] width 138 height 201
click at [75, 215] on input "-56" at bounding box center [75, 216] width 42 height 17
type input "0"
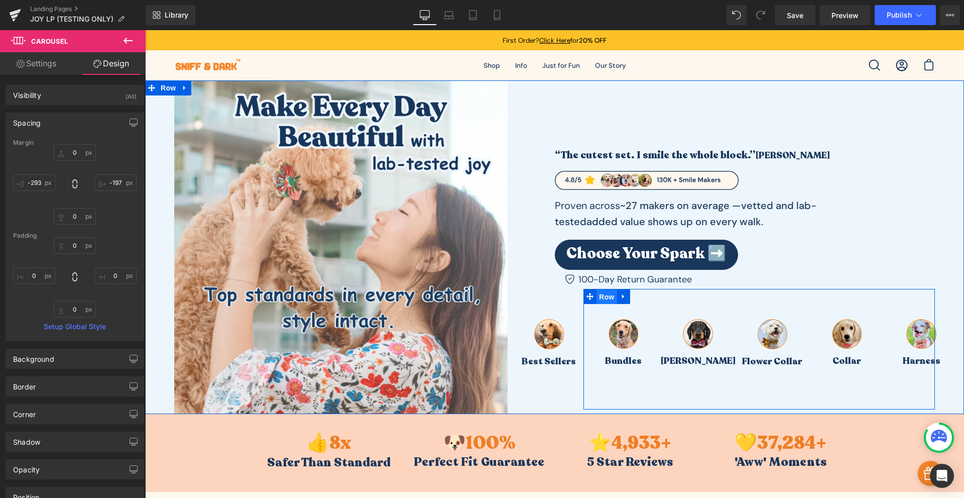
click at [606, 303] on span "Row" at bounding box center [607, 296] width 20 height 15
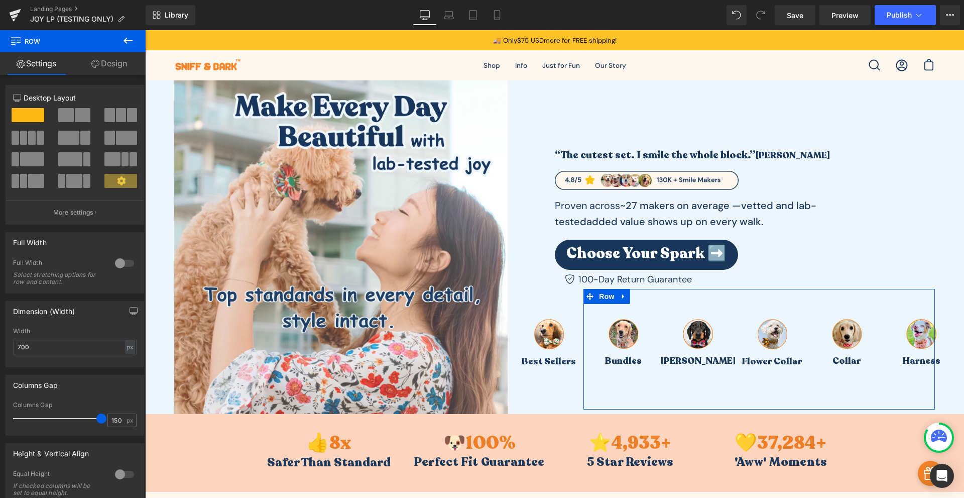
click at [117, 69] on link "Design" at bounding box center [109, 63] width 73 height 23
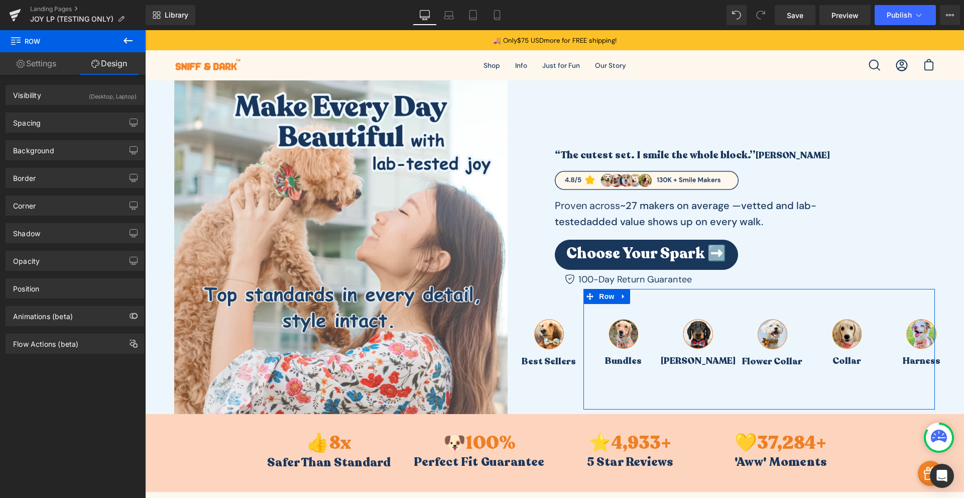
click at [99, 402] on div "Visibility (Desktop, Laptop) 0|0|0|0 1 Show on Desktop 1 Show on Laptop 0 Show …" at bounding box center [75, 288] width 150 height 427
drag, startPoint x: 812, startPoint y: 15, endPoint x: 432, endPoint y: 0, distance: 379.6
click at [812, 16] on link "Save" at bounding box center [795, 15] width 41 height 20
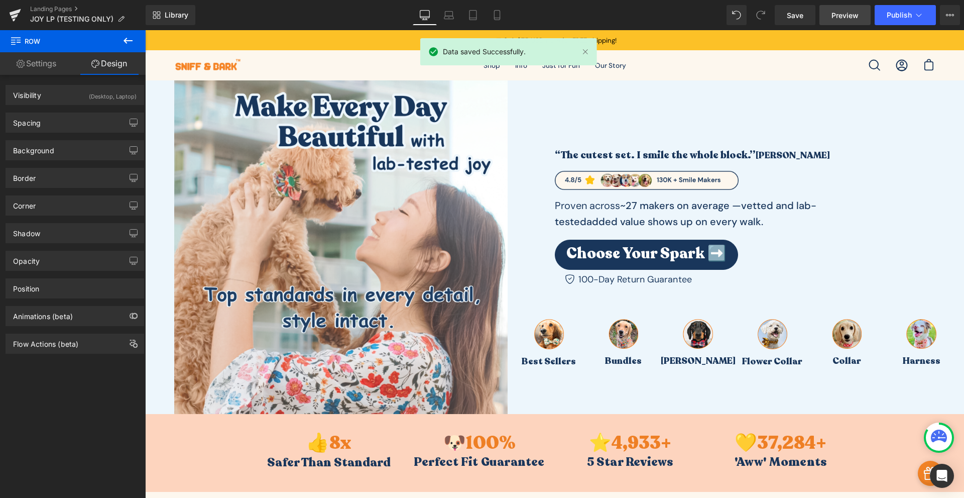
click at [843, 16] on span "Preview" at bounding box center [845, 15] width 27 height 11
